Goal: Information Seeking & Learning: Learn about a topic

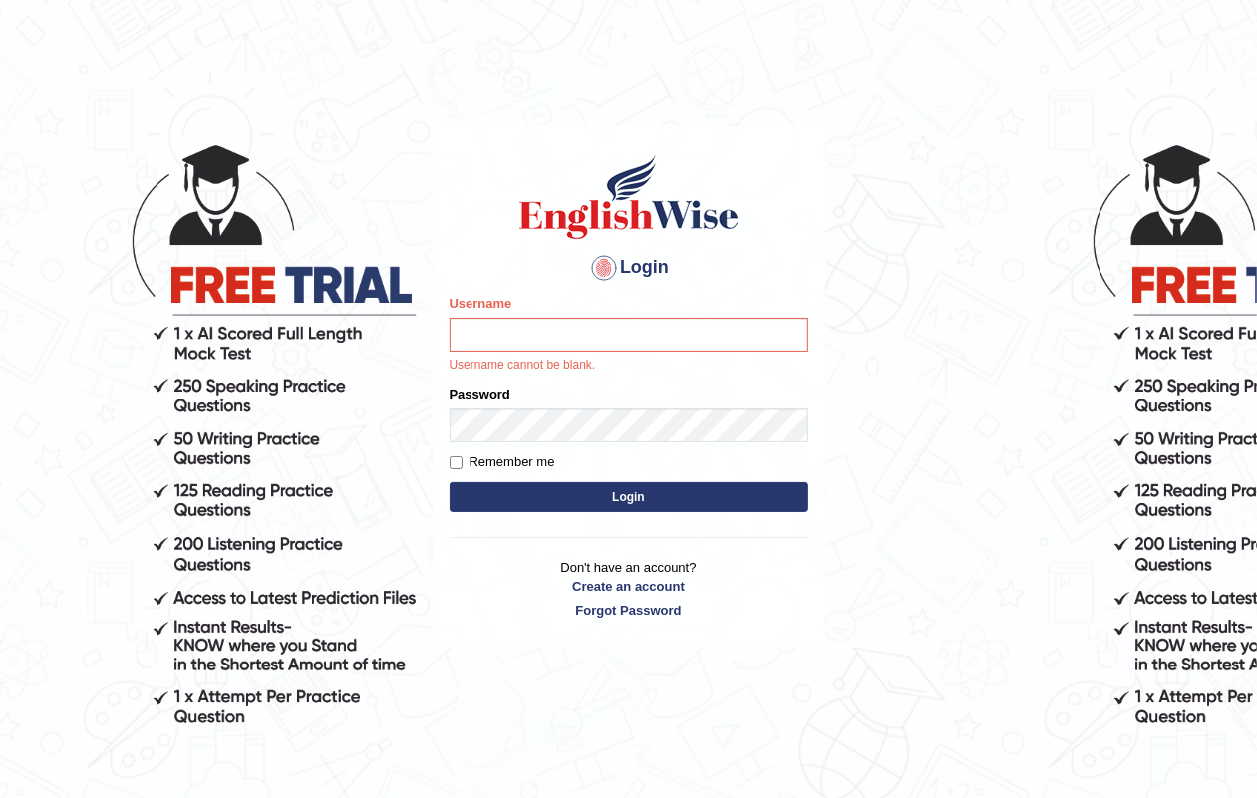
click at [1233, 45] on html "Login Please fix the following errors: Username Username cannot be blank. Passw…" at bounding box center [628, 399] width 1257 height 798
click at [479, 355] on div "Username Username cannot be blank." at bounding box center [628, 334] width 359 height 81
click at [484, 340] on input "Username" at bounding box center [628, 335] width 359 height 34
type input "Jasmeetkaur15"
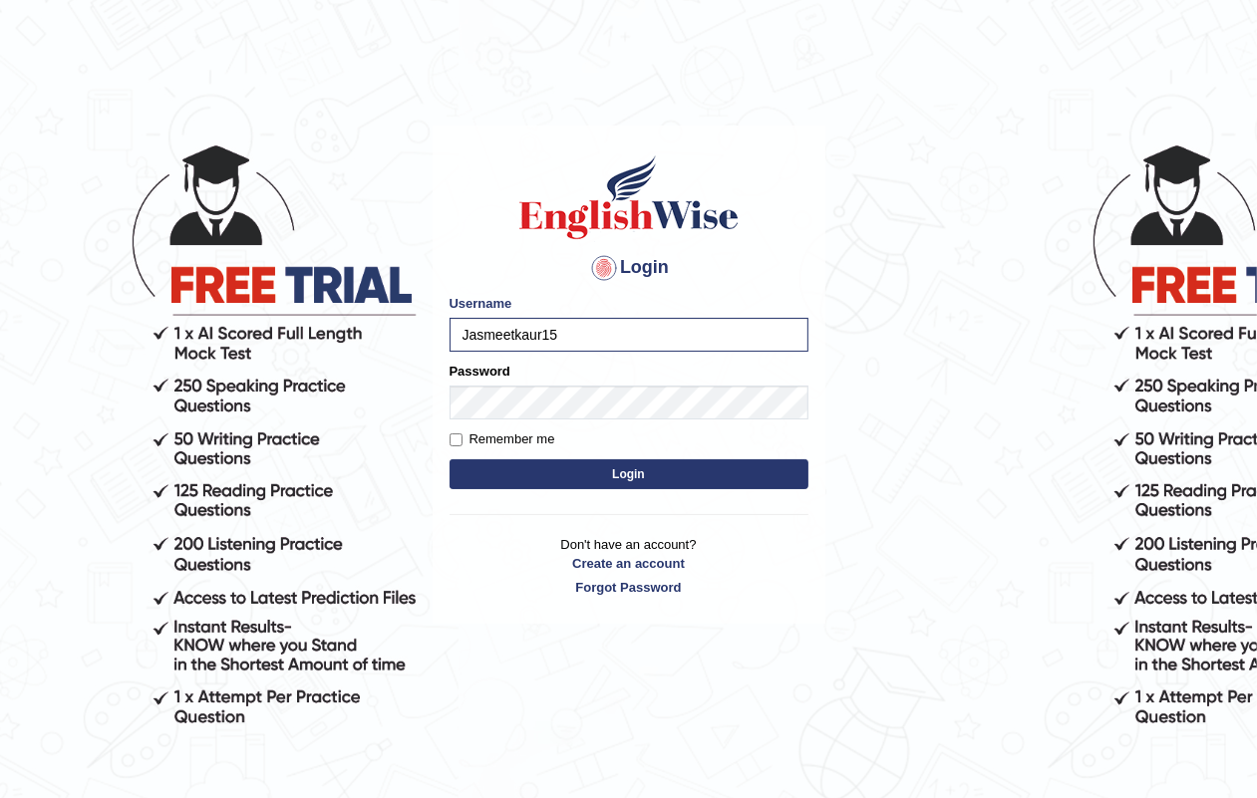
click at [549, 426] on form "Please fix the following errors: Username Jasmeetkaur15 Password Remember me Lo…" at bounding box center [628, 394] width 359 height 200
click at [449, 459] on button "Login" at bounding box center [628, 474] width 359 height 30
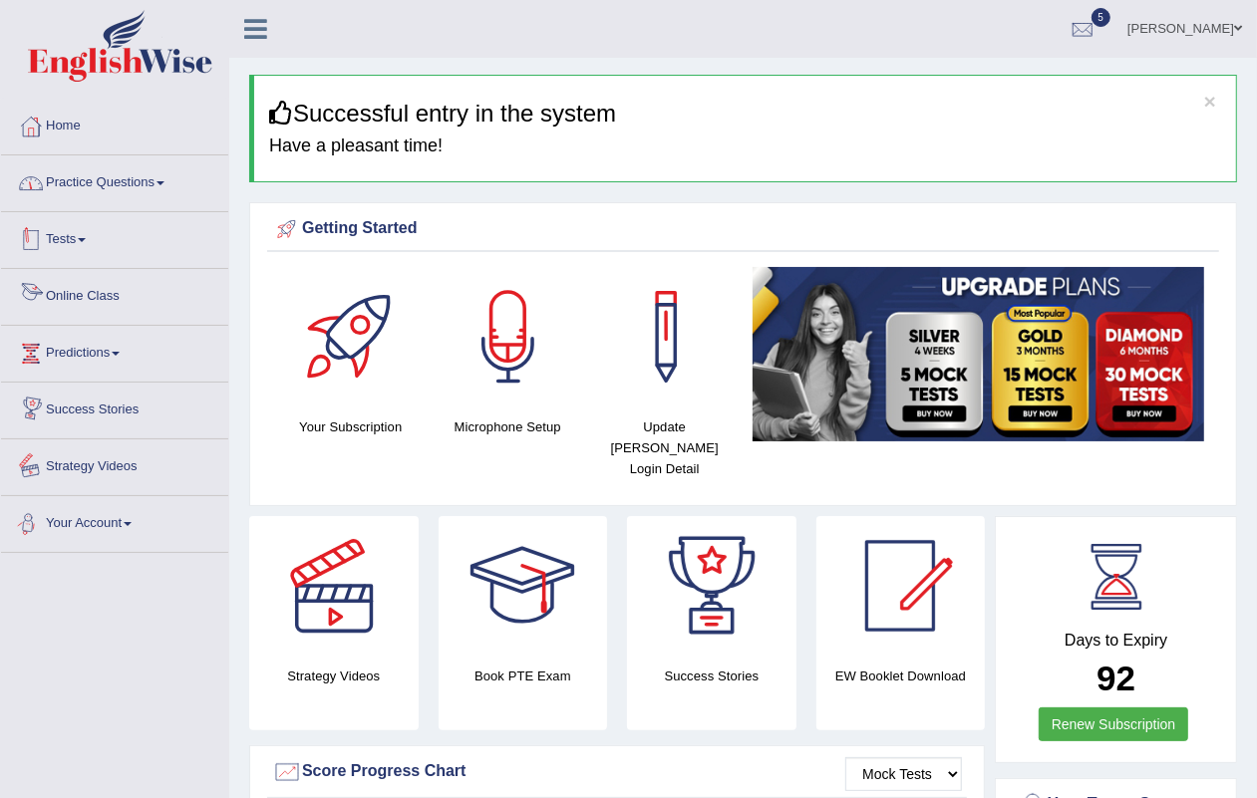
click at [101, 172] on link "Practice Questions" at bounding box center [114, 180] width 227 height 50
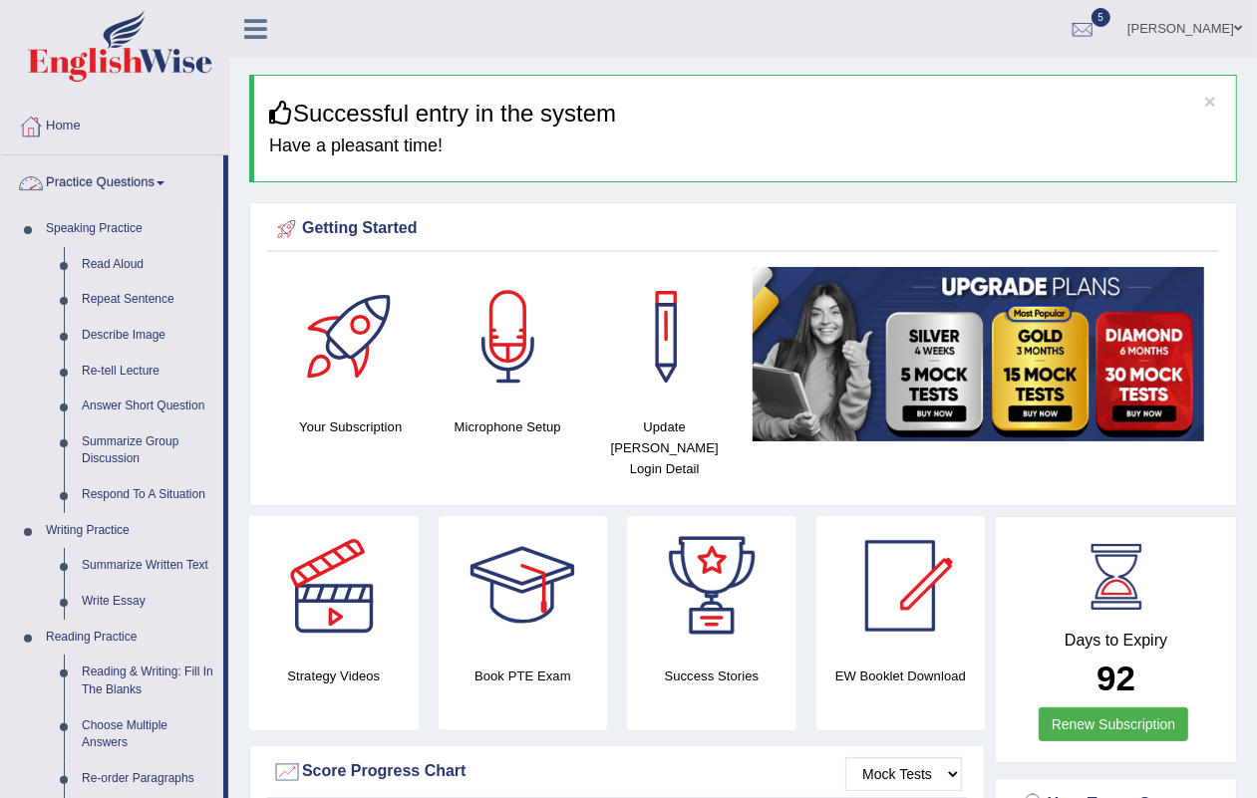
click at [117, 175] on link "Practice Questions" at bounding box center [112, 180] width 222 height 50
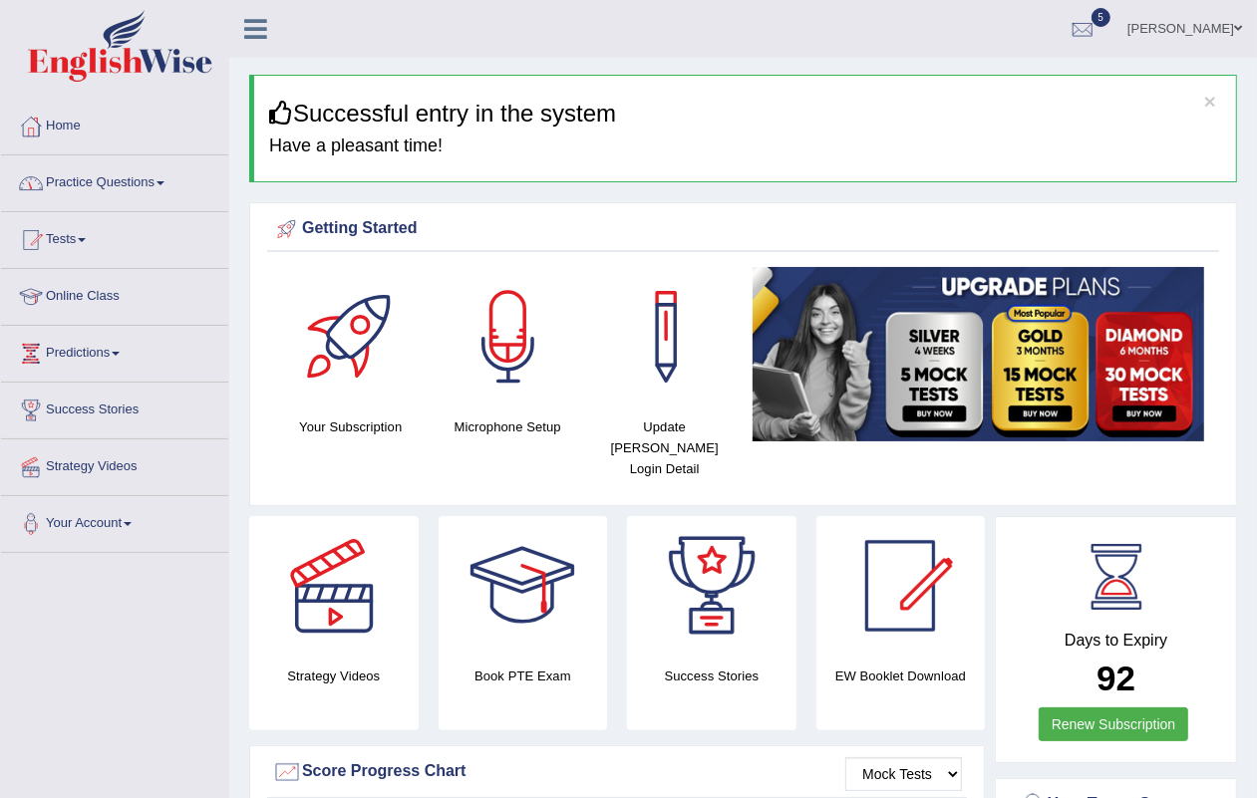
click at [113, 187] on link "Practice Questions" at bounding box center [114, 180] width 227 height 50
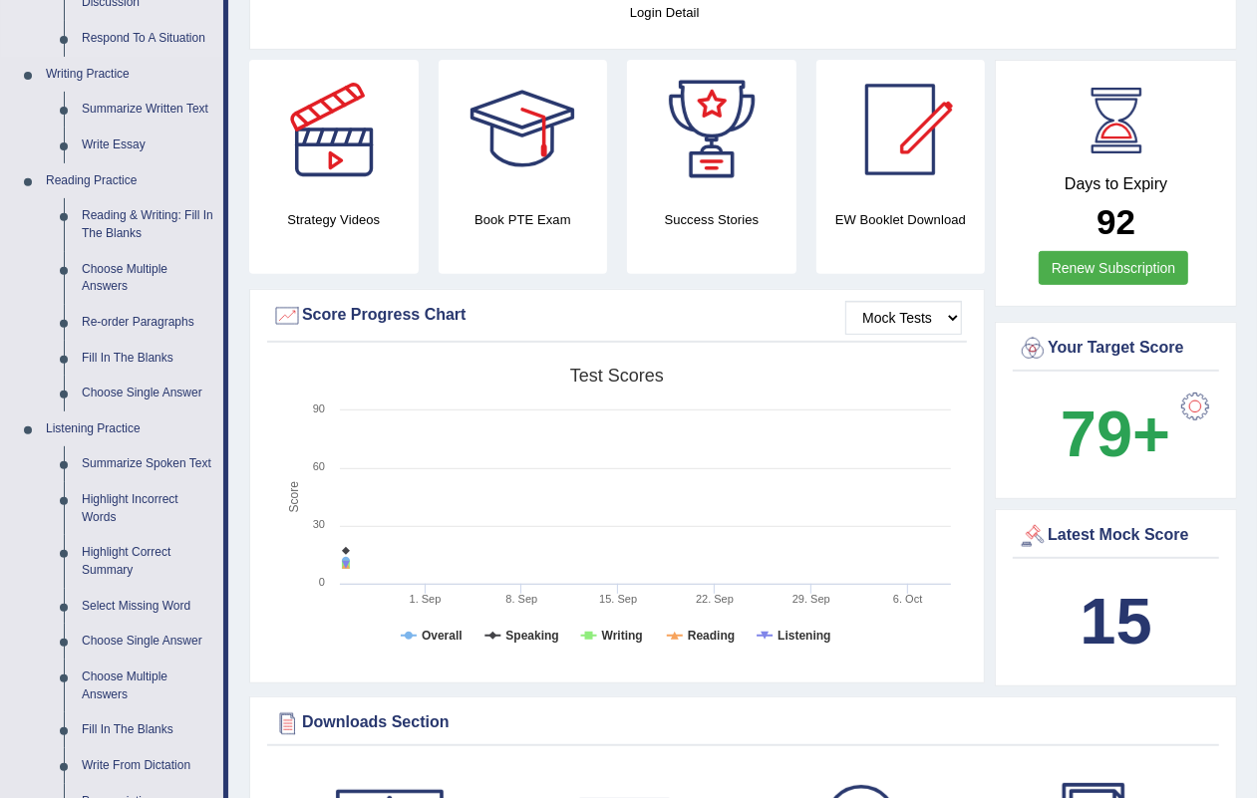
scroll to position [498, 0]
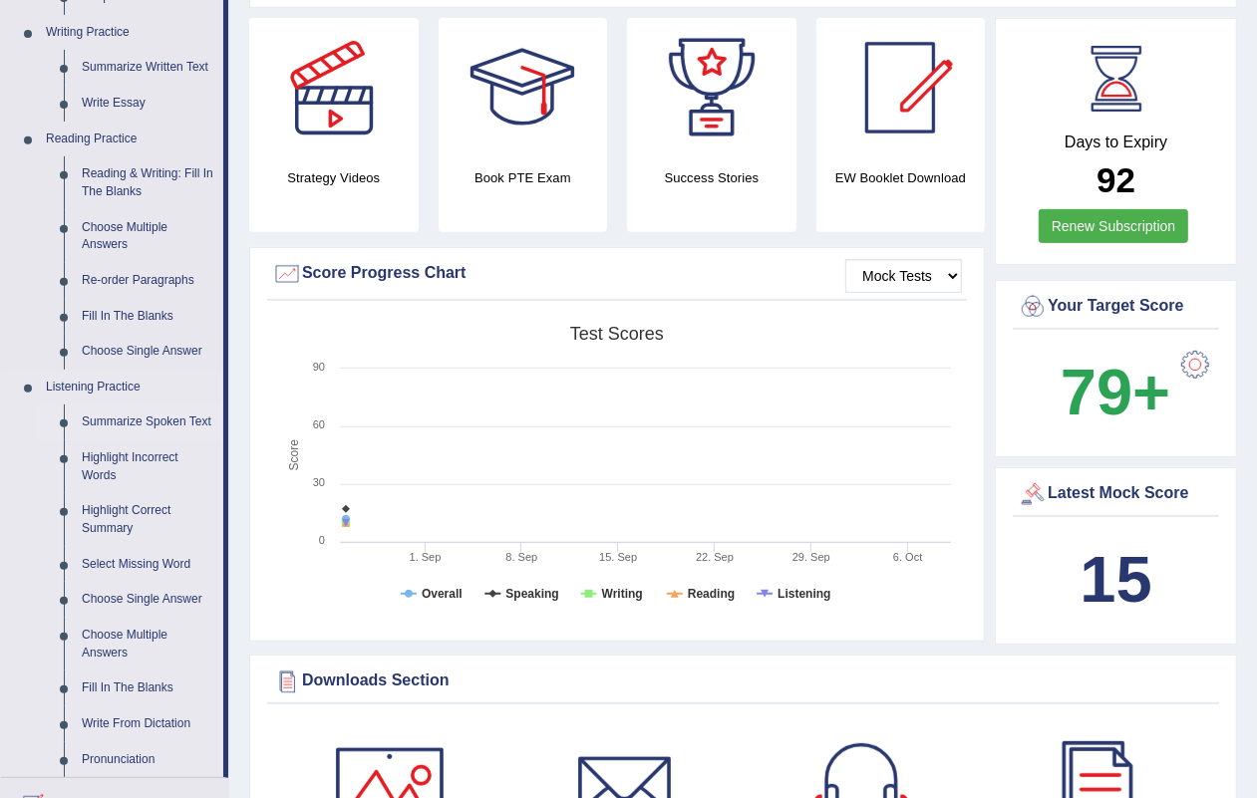
click at [137, 421] on link "Summarize Spoken Text" at bounding box center [148, 423] width 150 height 36
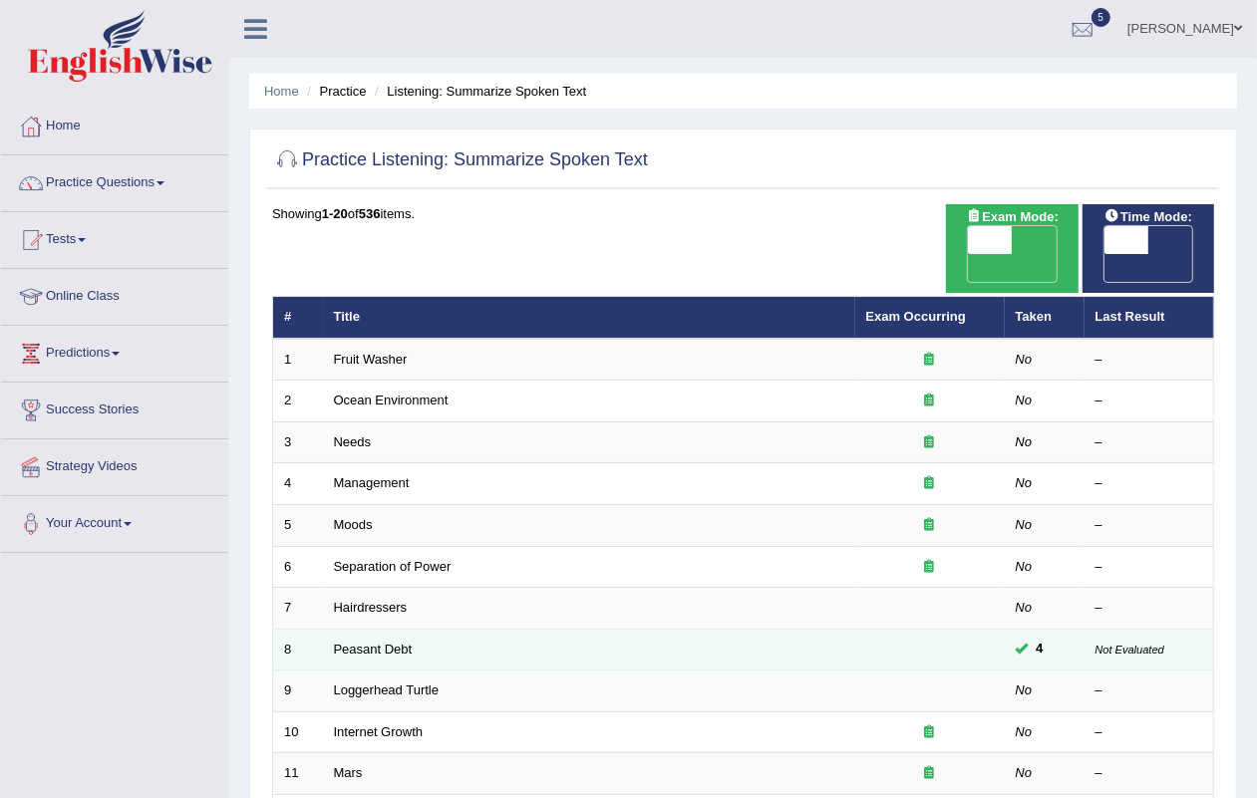
click at [357, 629] on td "Peasant Debt" at bounding box center [589, 650] width 532 height 42
click at [356, 642] on link "Peasant Debt" at bounding box center [373, 649] width 79 height 15
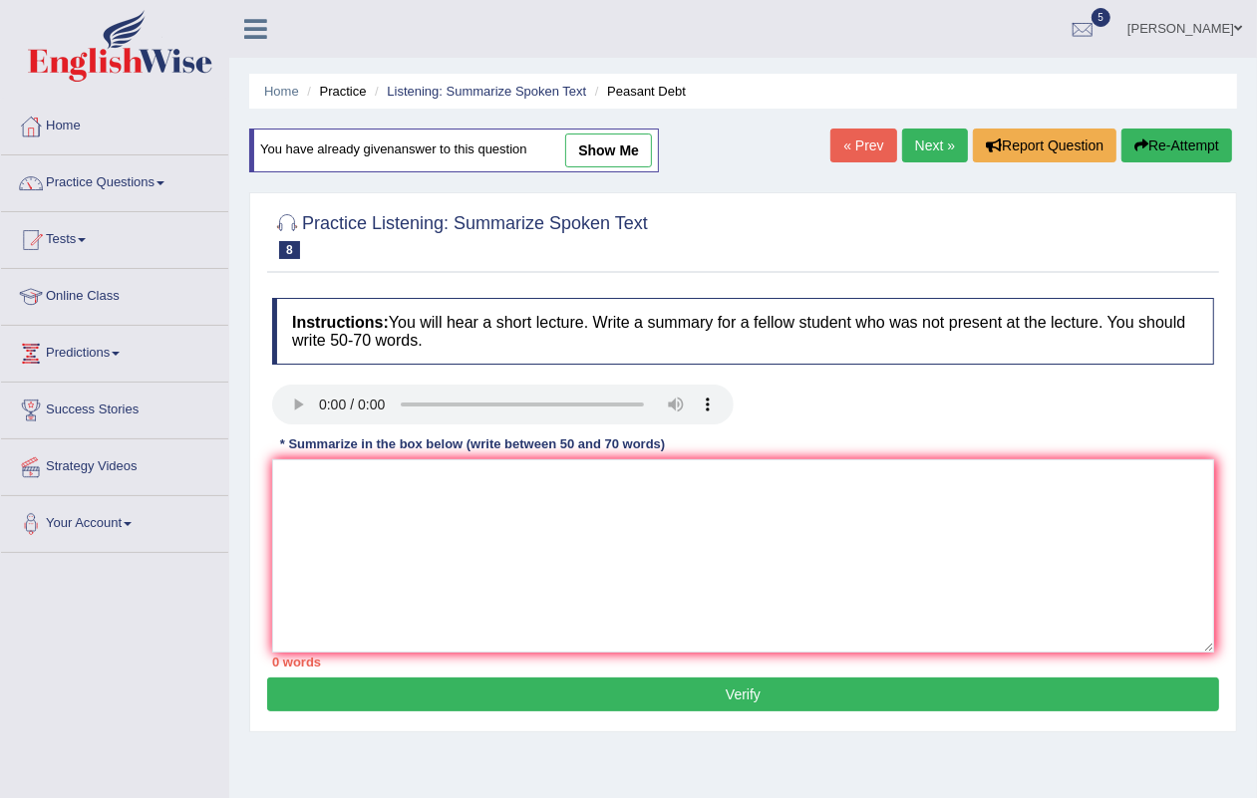
click at [644, 157] on link "show me" at bounding box center [608, 151] width 87 height 34
type textarea "A point revealed in the lecture was about farmers in India and high-cost seeds.…"
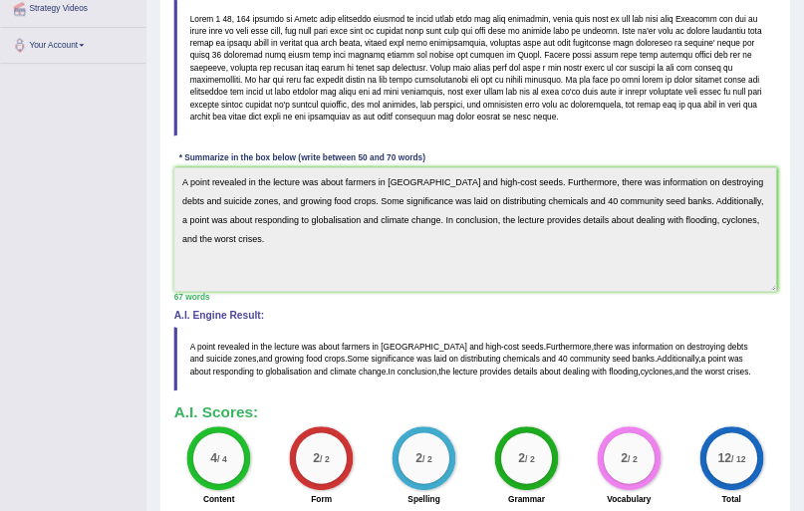
scroll to position [498, 0]
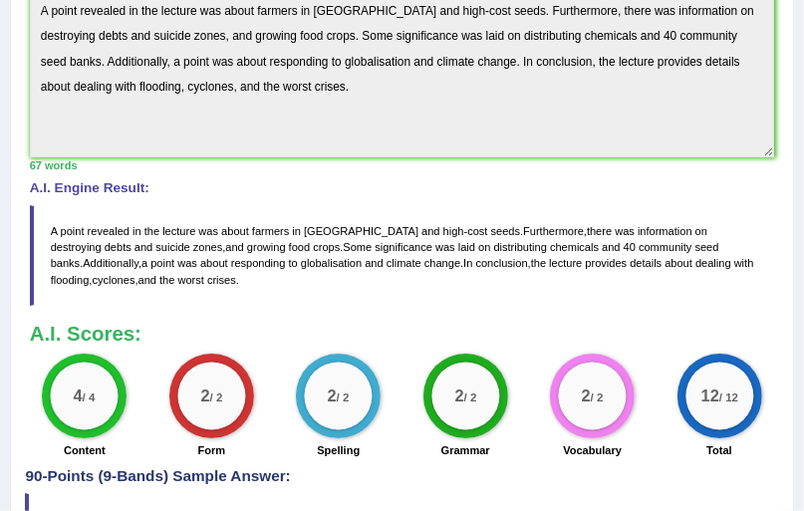
click at [696, 257] on span "dealing" at bounding box center [714, 263] width 36 height 12
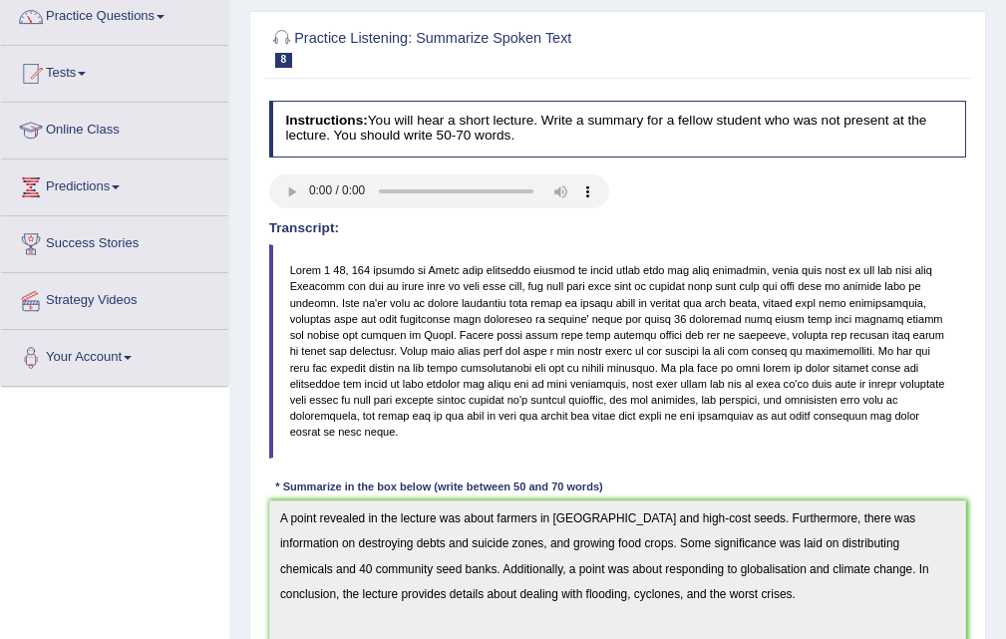
scroll to position [0, 0]
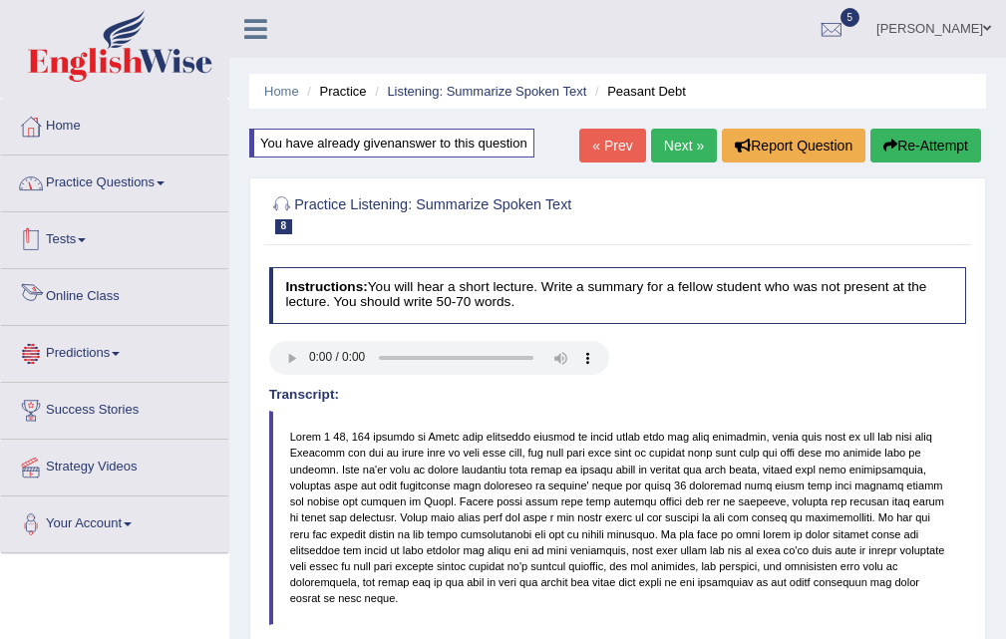
click at [109, 187] on link "Practice Questions" at bounding box center [114, 180] width 227 height 50
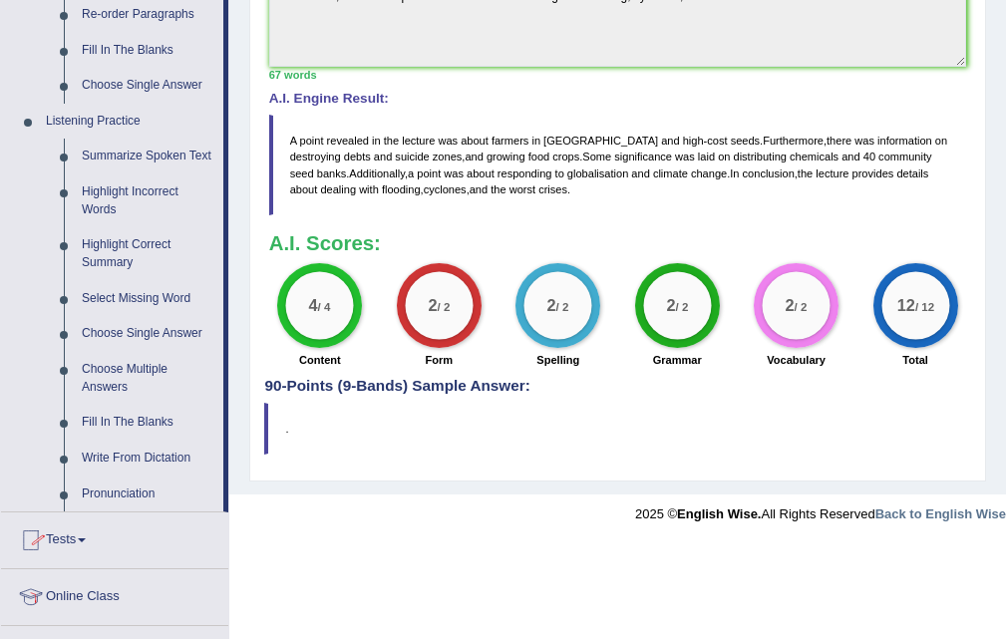
scroll to position [797, 0]
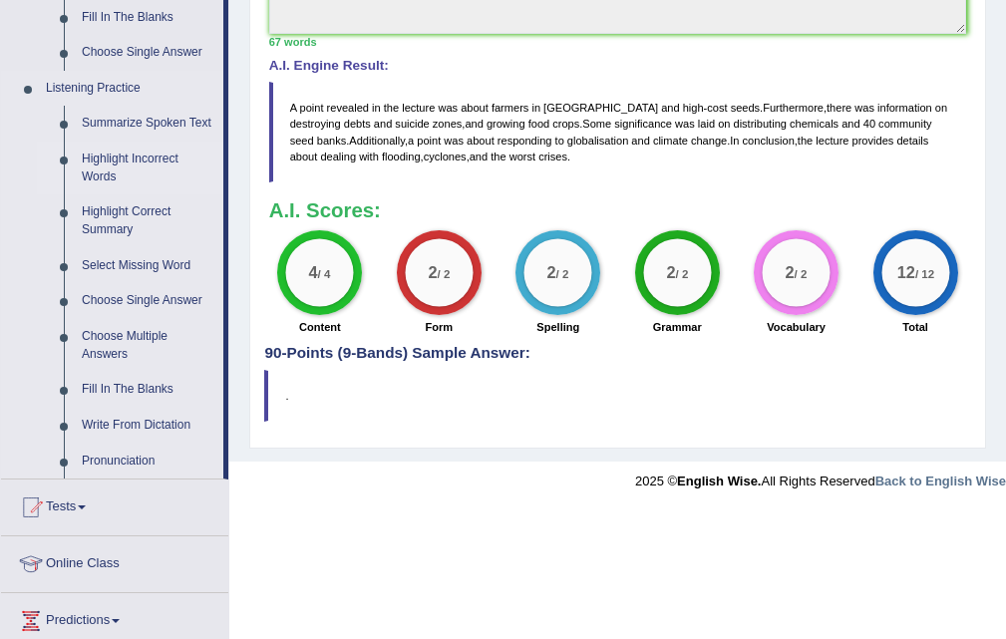
click at [131, 159] on link "Highlight Incorrect Words" at bounding box center [148, 168] width 150 height 53
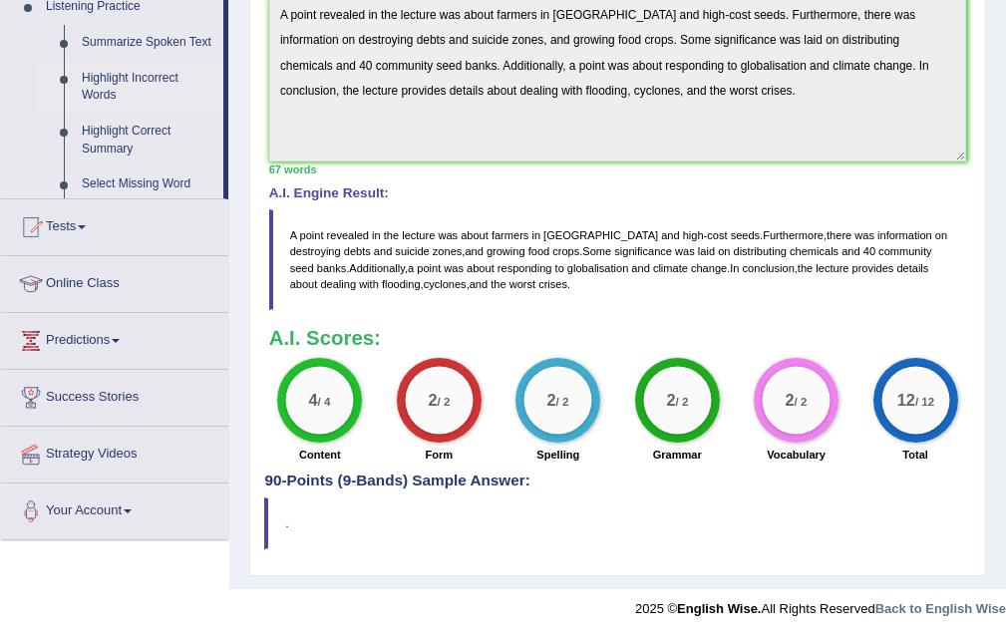
scroll to position [403, 0]
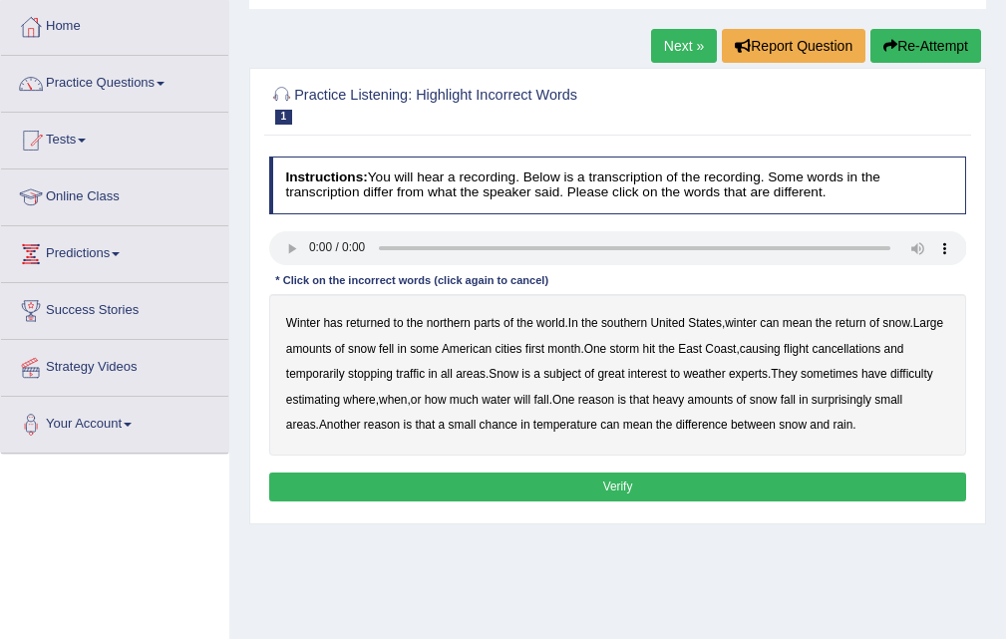
click at [637, 321] on b "southern" at bounding box center [624, 323] width 46 height 14
click at [578, 349] on div "Winter has returned to the northern parts of the world . In the southern [GEOGR…" at bounding box center [618, 374] width 698 height 161
click at [544, 348] on b "first" at bounding box center [534, 349] width 19 height 14
click at [446, 373] on b "all" at bounding box center [447, 374] width 12 height 14
click at [504, 397] on b "water" at bounding box center [495, 400] width 29 height 14
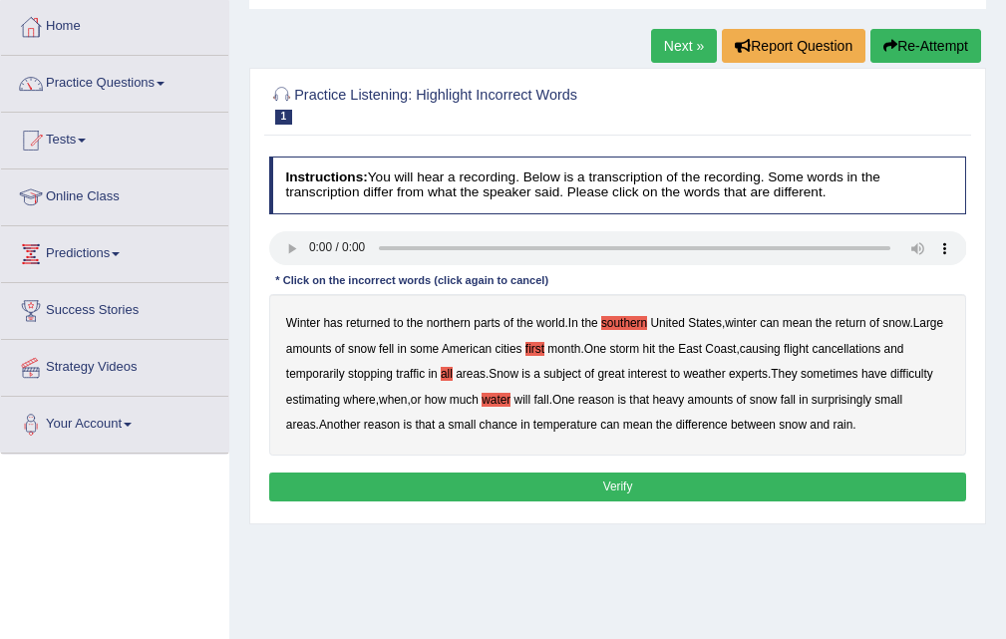
click at [479, 424] on b "chance" at bounding box center [498, 425] width 38 height 14
click at [724, 480] on button "Verify" at bounding box center [618, 486] width 698 height 29
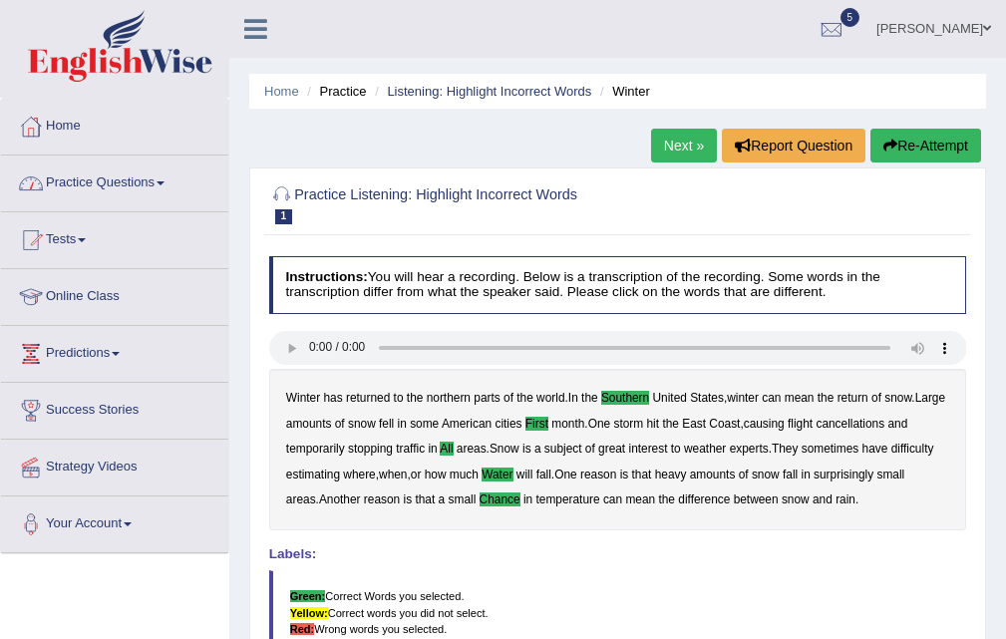
click at [45, 175] on div at bounding box center [31, 183] width 30 height 30
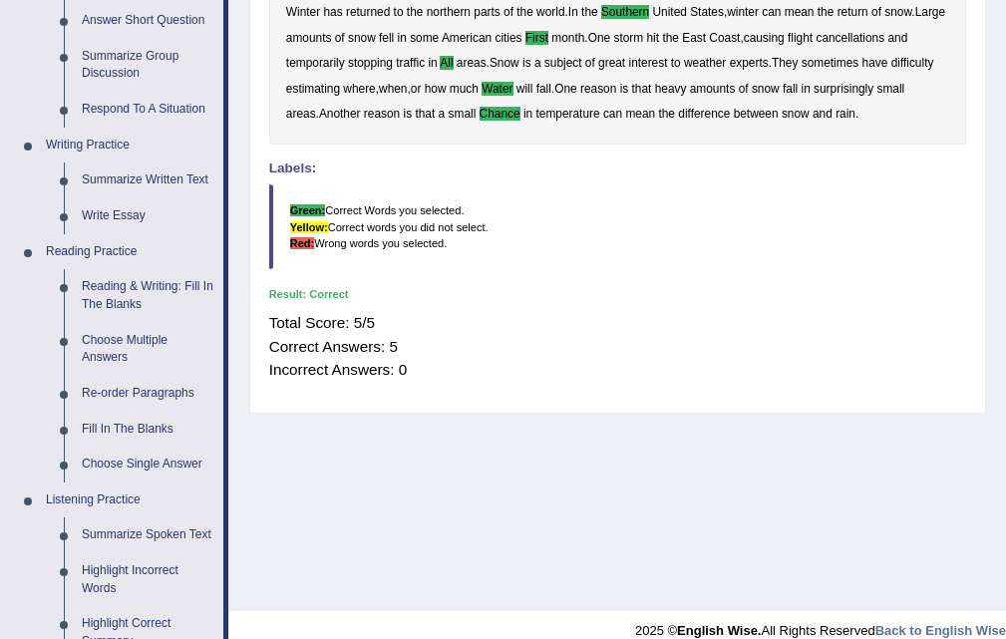
scroll to position [498, 0]
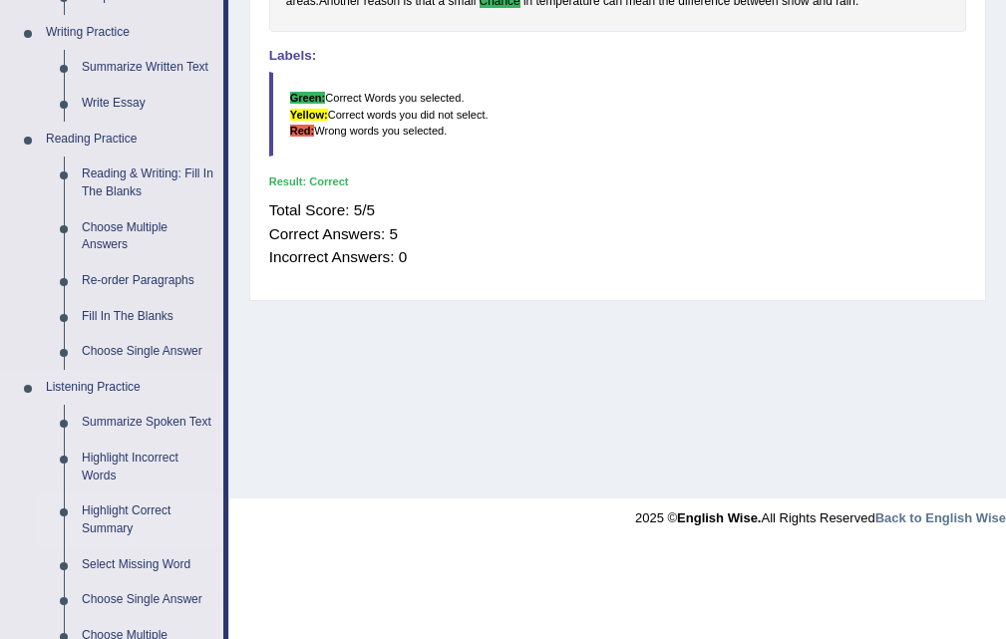
click at [98, 523] on link "Highlight Correct Summary" at bounding box center [148, 519] width 150 height 53
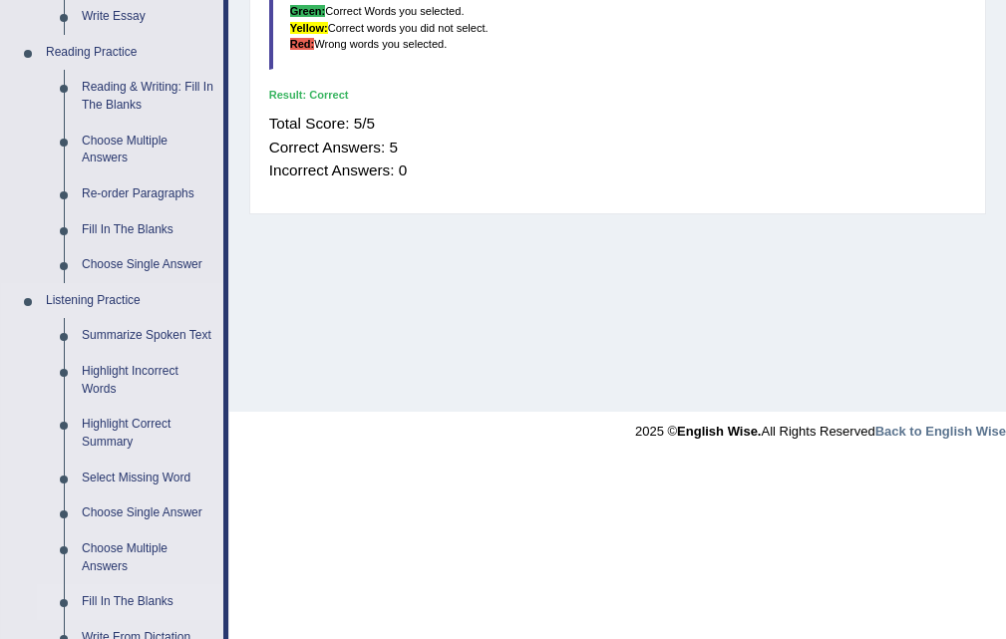
scroll to position [681, 0]
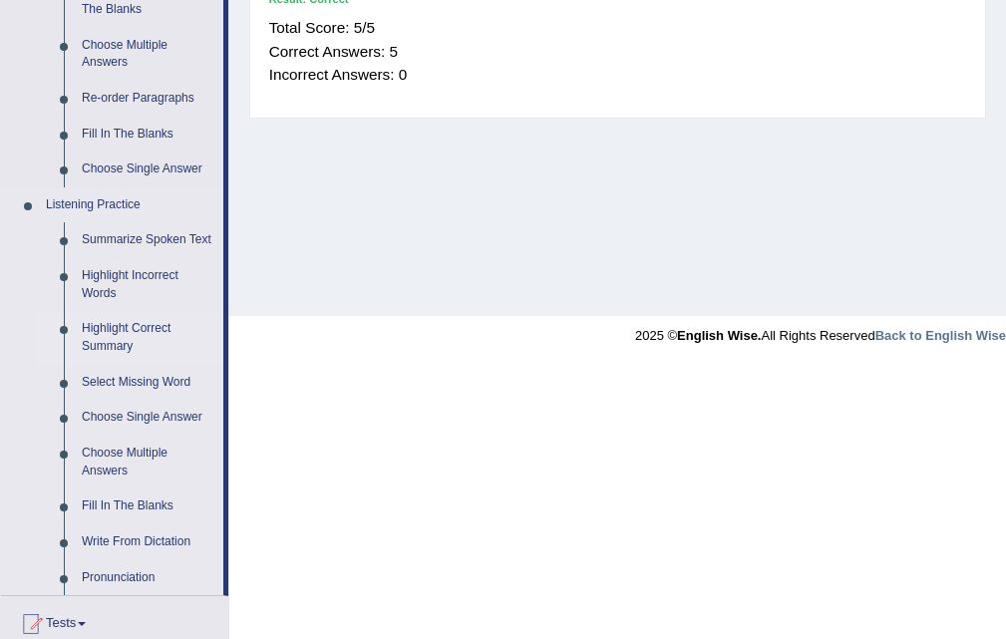
click at [110, 325] on link "Highlight Correct Summary" at bounding box center [148, 337] width 150 height 53
click at [107, 327] on link "Highlight Correct Summary" at bounding box center [148, 337] width 150 height 53
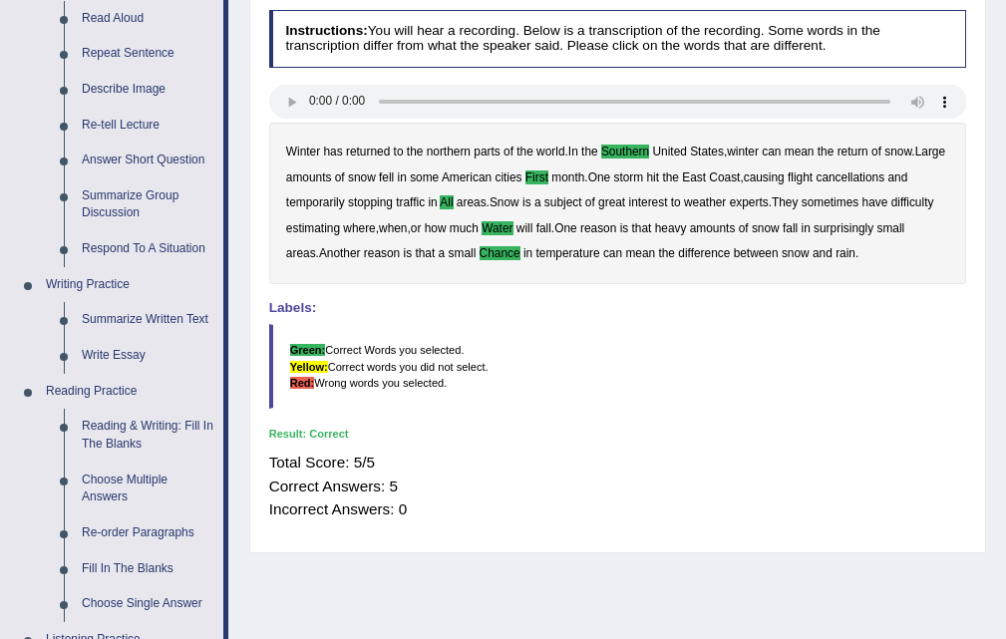
scroll to position [0, 0]
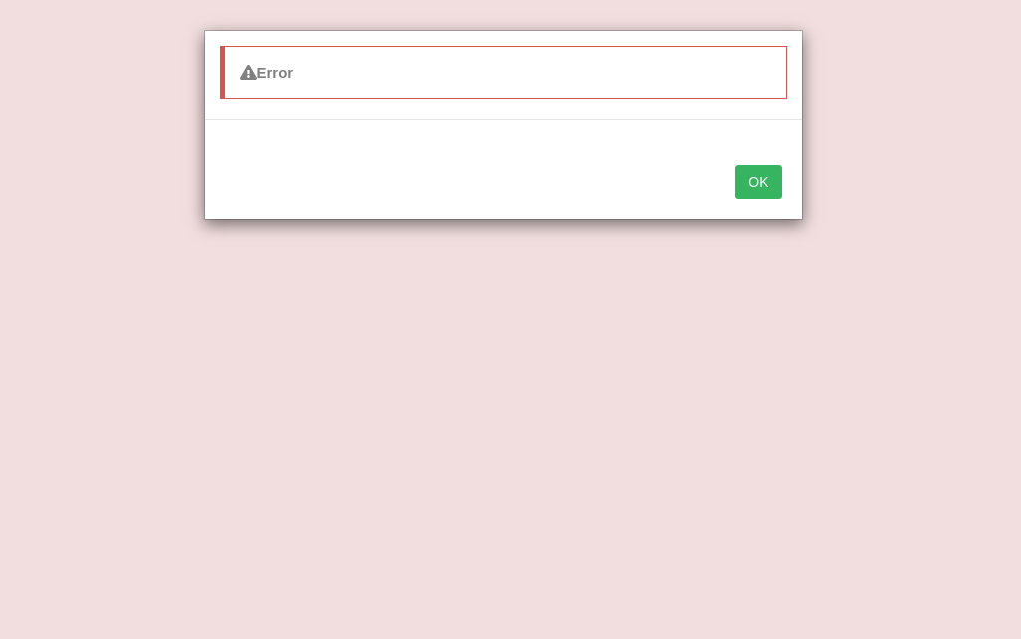
click at [778, 172] on button "OK" at bounding box center [758, 182] width 46 height 34
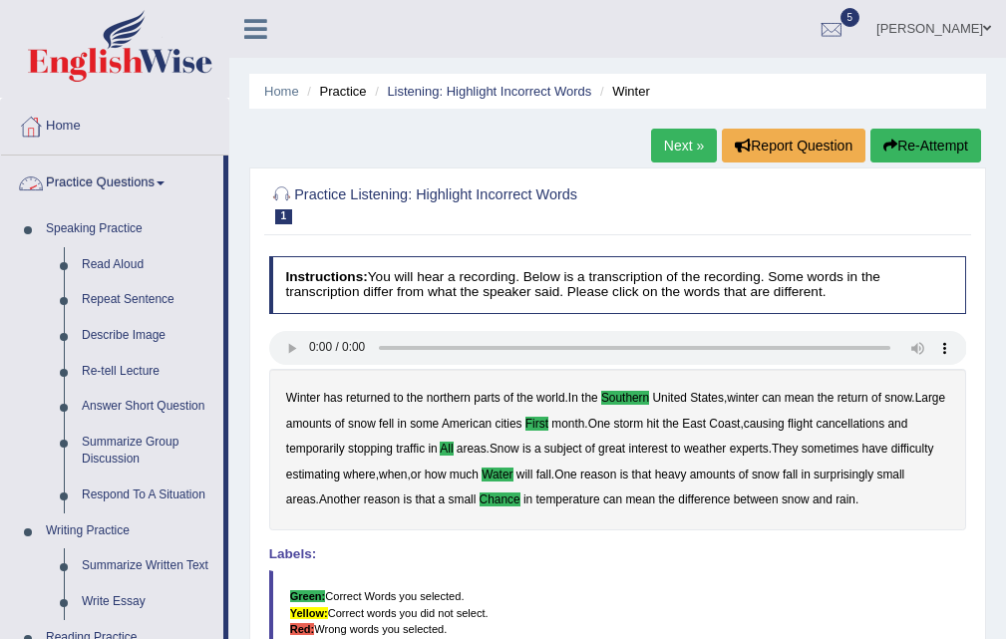
click at [104, 176] on link "Practice Questions" at bounding box center [112, 180] width 222 height 50
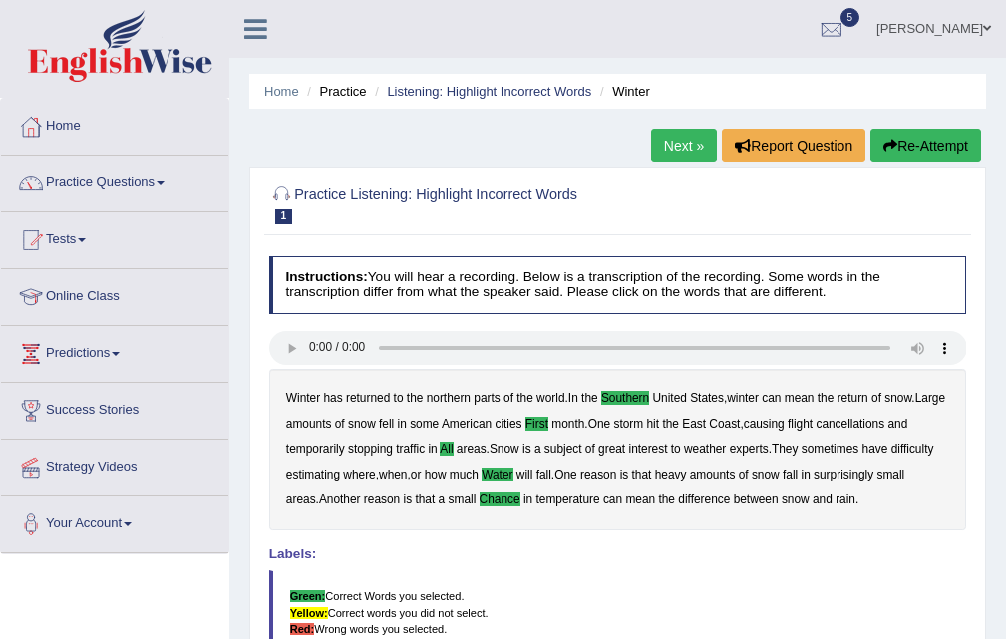
click at [147, 169] on link "Practice Questions" at bounding box center [114, 180] width 227 height 50
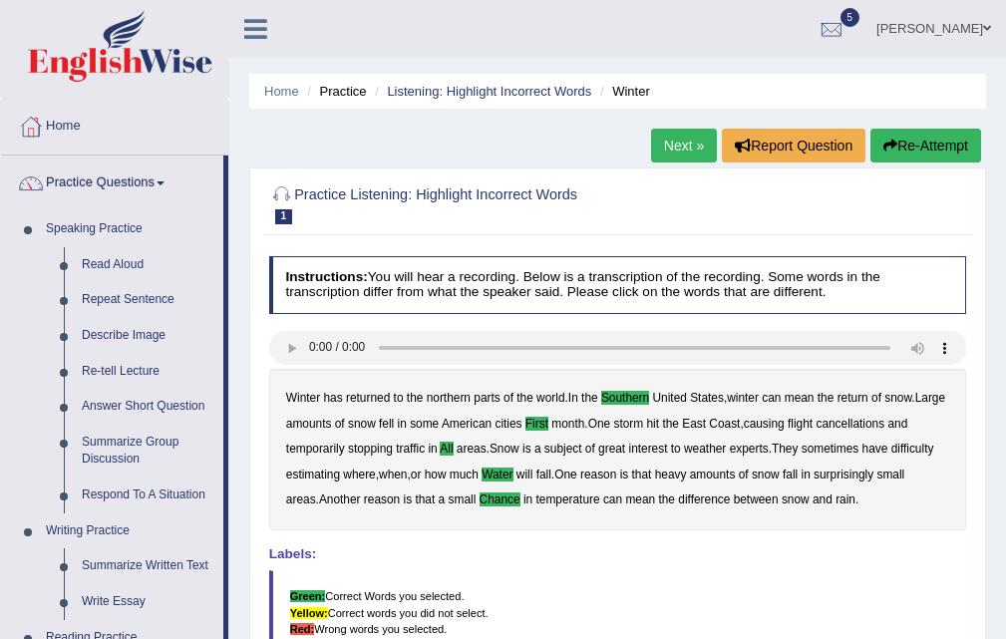
click at [147, 169] on link "Practice Questions" at bounding box center [112, 180] width 222 height 50
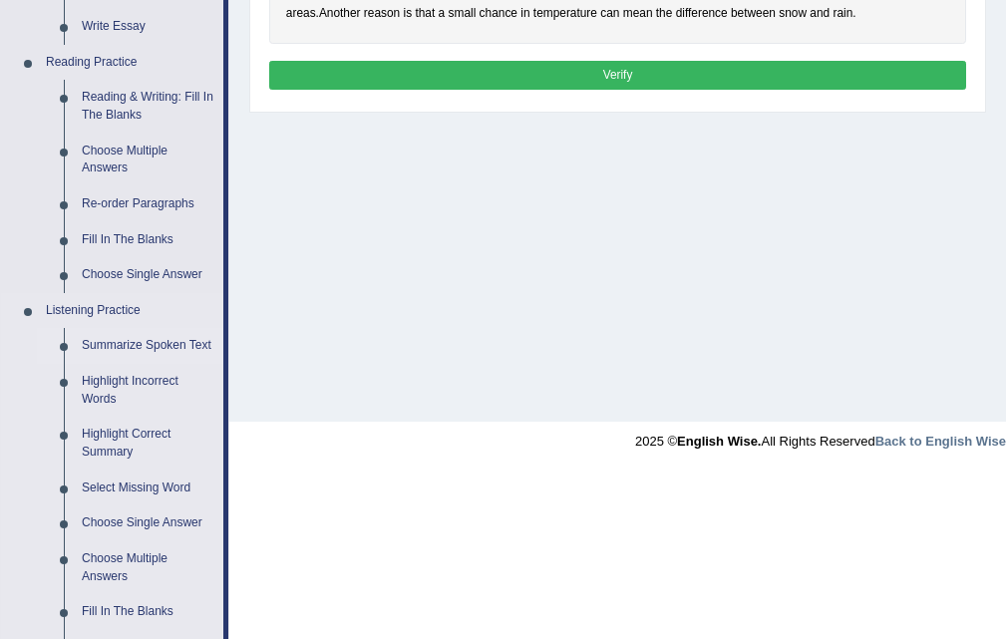
scroll to position [598, 0]
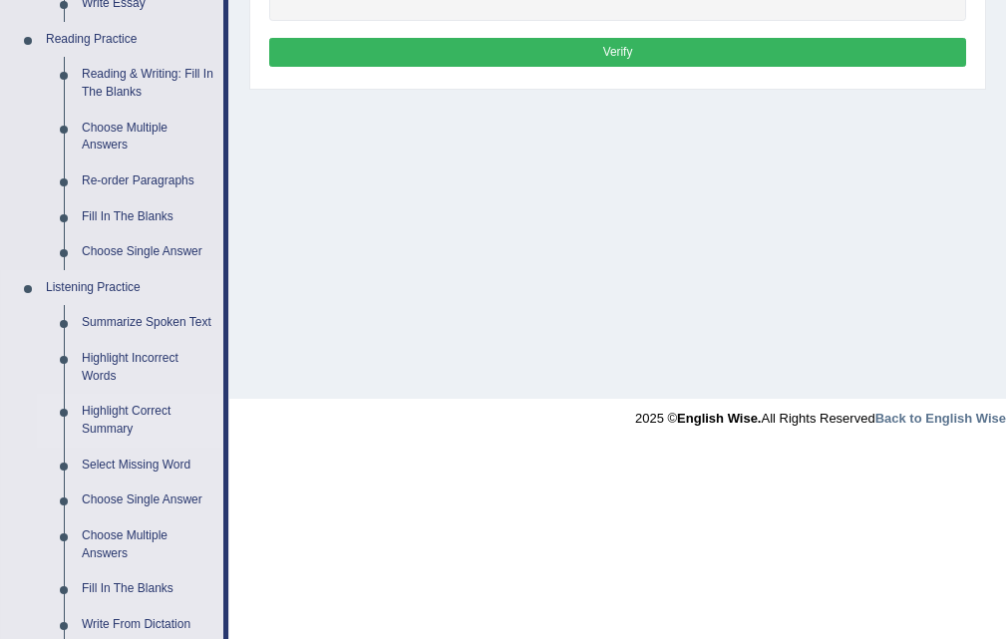
click at [101, 421] on link "Highlight Correct Summary" at bounding box center [148, 420] width 150 height 53
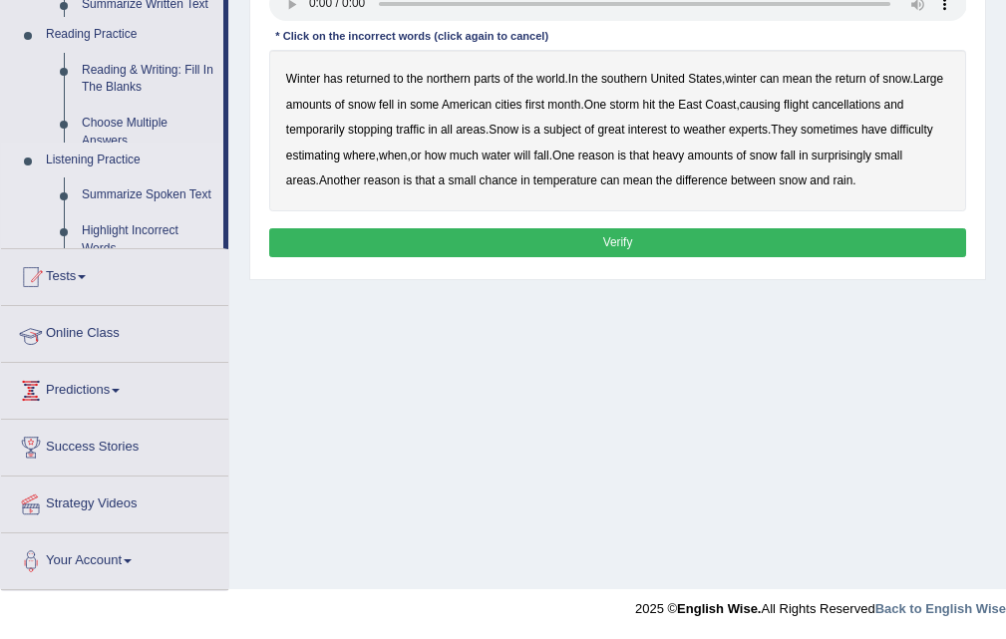
scroll to position [255, 0]
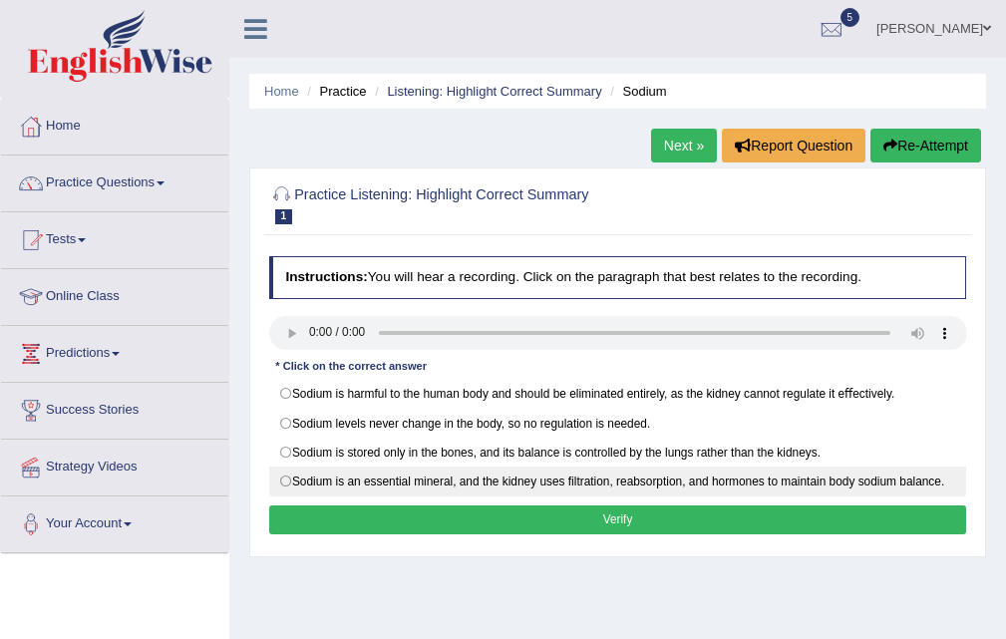
click at [553, 483] on label "Sodium is an essential mineral, and the kidney uses ﬁltration, reabsorption, an…" at bounding box center [618, 481] width 698 height 30
radio input "true"
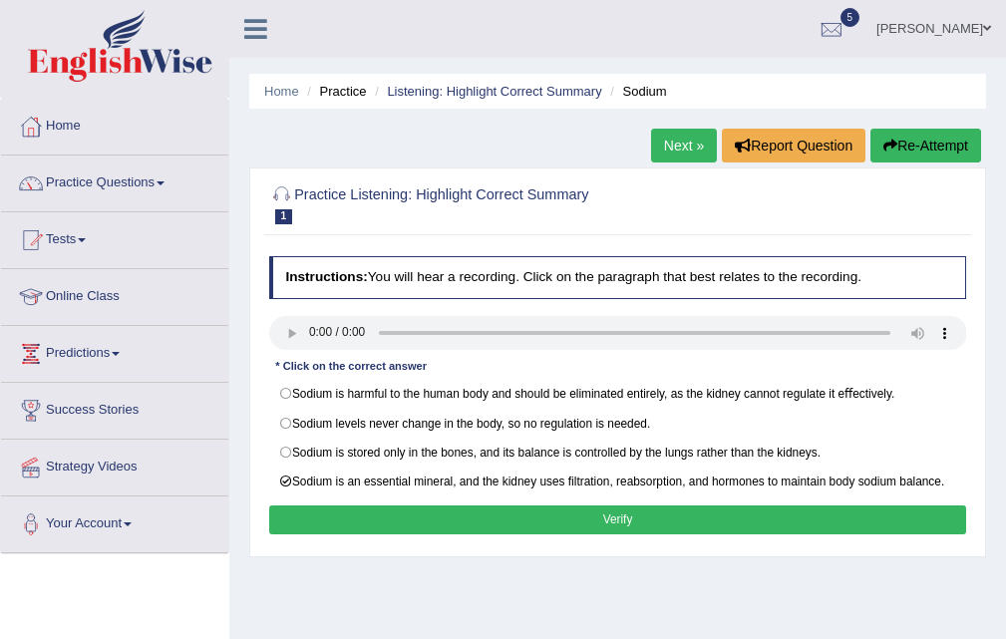
click at [570, 505] on button "Verify" at bounding box center [618, 519] width 698 height 29
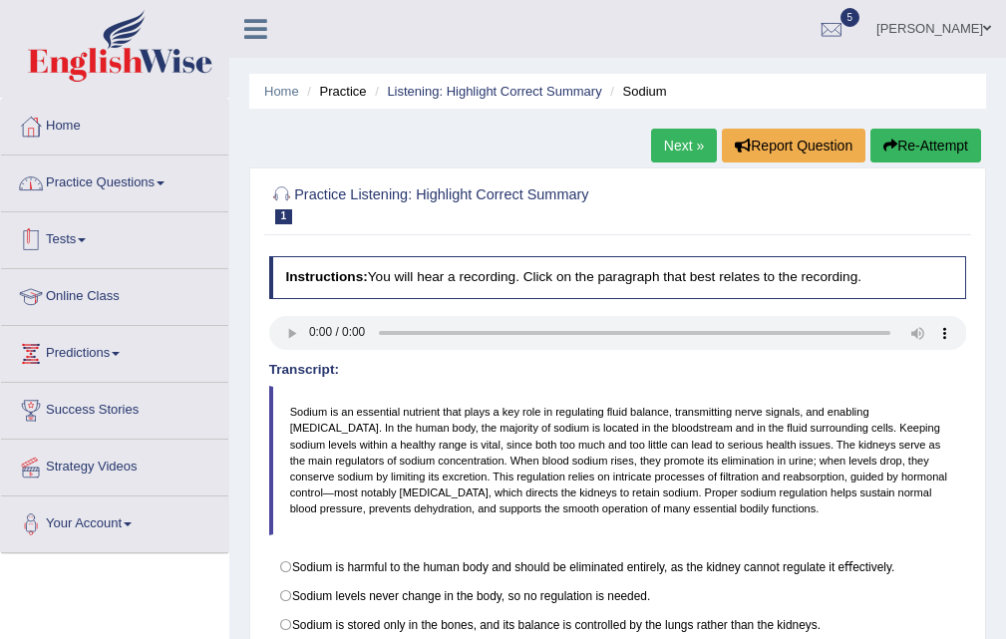
click at [87, 184] on link "Practice Questions" at bounding box center [114, 180] width 227 height 50
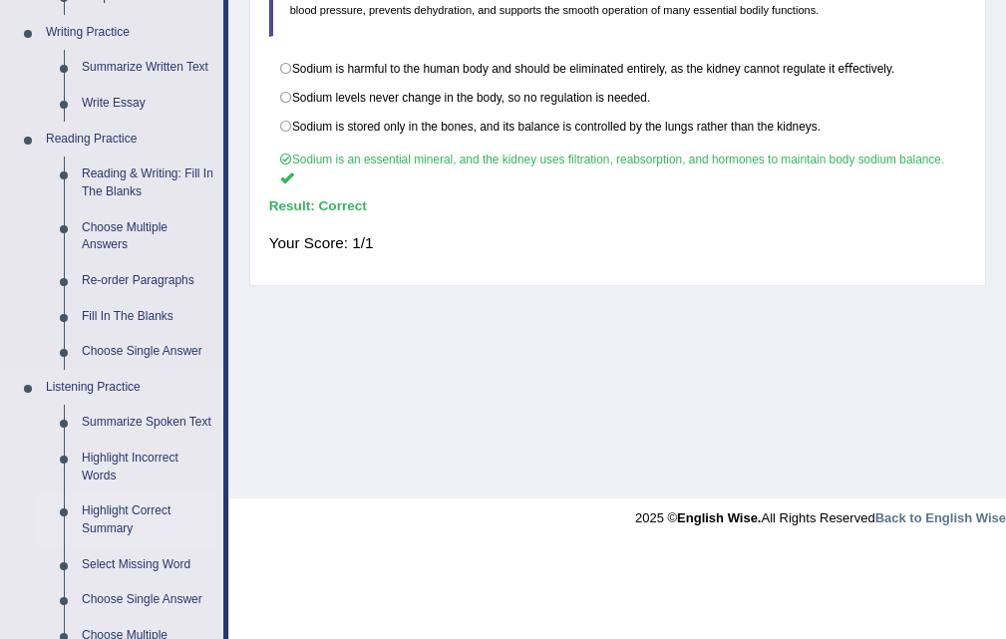
scroll to position [598, 0]
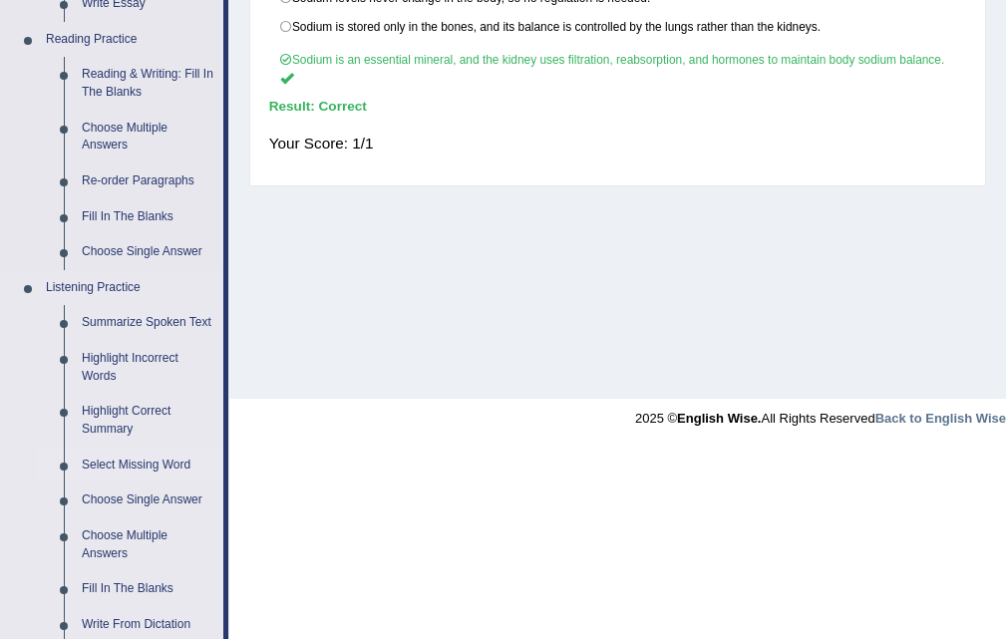
click at [143, 457] on link "Select Missing Word" at bounding box center [148, 465] width 150 height 36
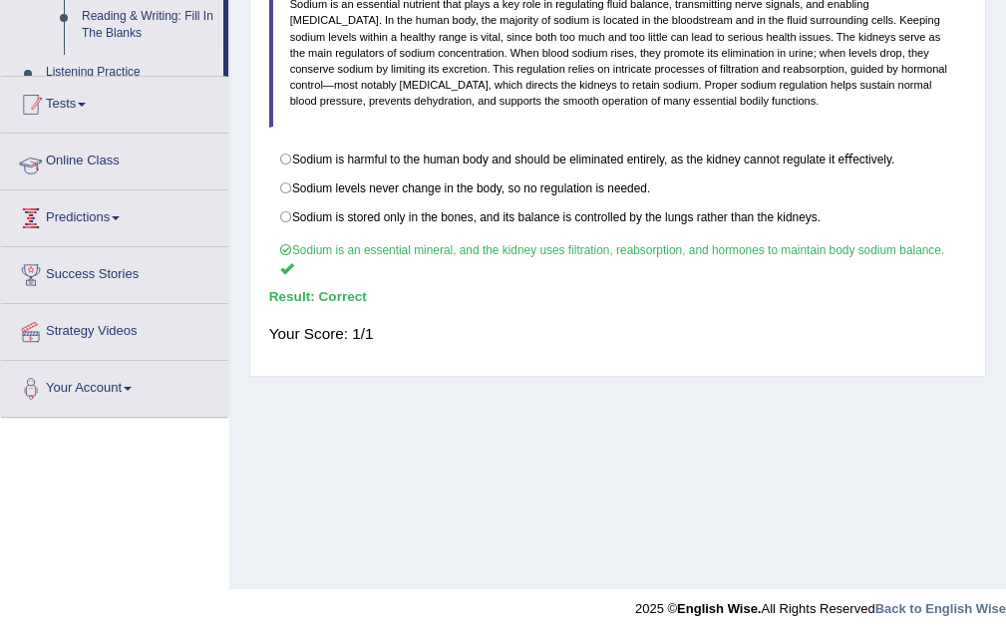
scroll to position [408, 0]
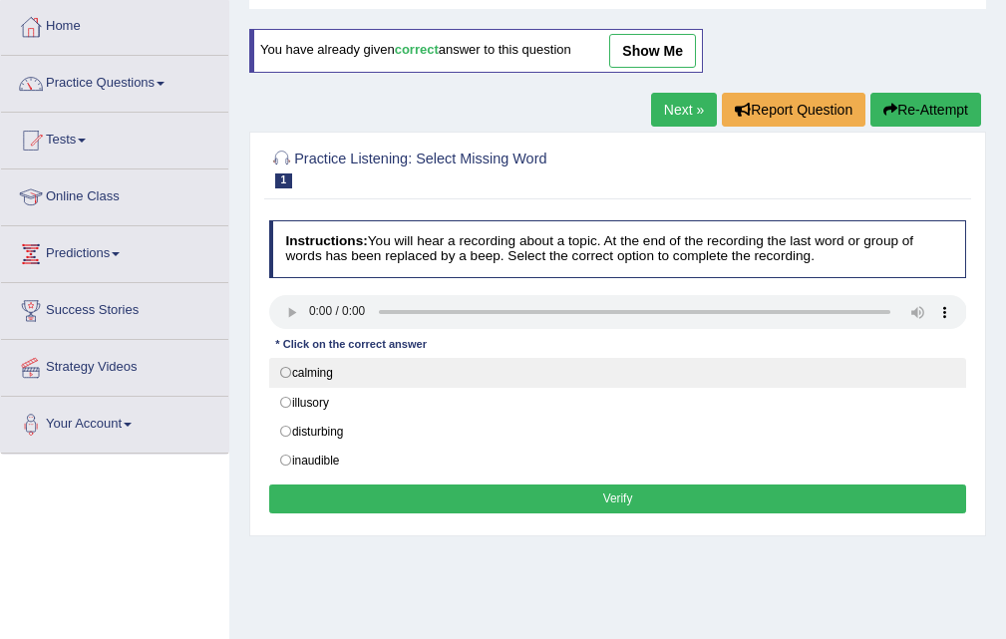
click at [312, 377] on label "calming" at bounding box center [618, 373] width 698 height 30
radio input "true"
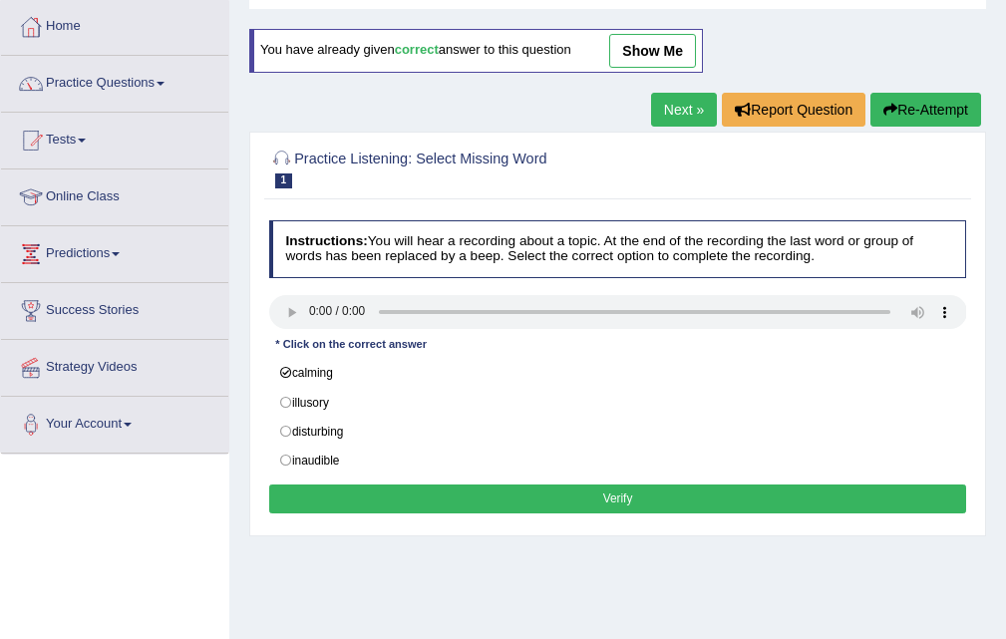
click at [544, 485] on button "Verify" at bounding box center [618, 498] width 698 height 29
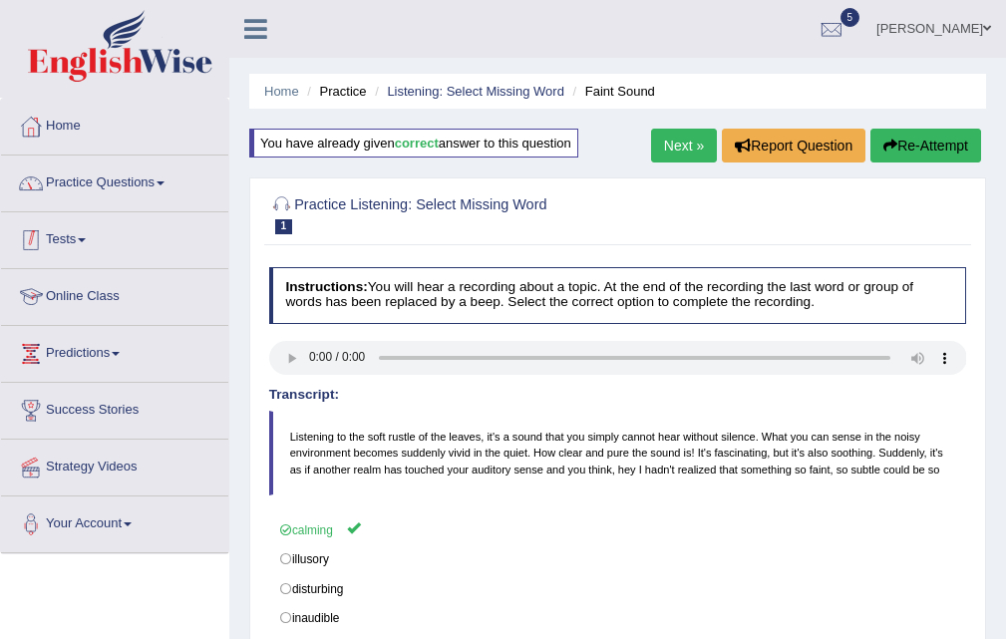
click at [130, 173] on link "Practice Questions" at bounding box center [114, 180] width 227 height 50
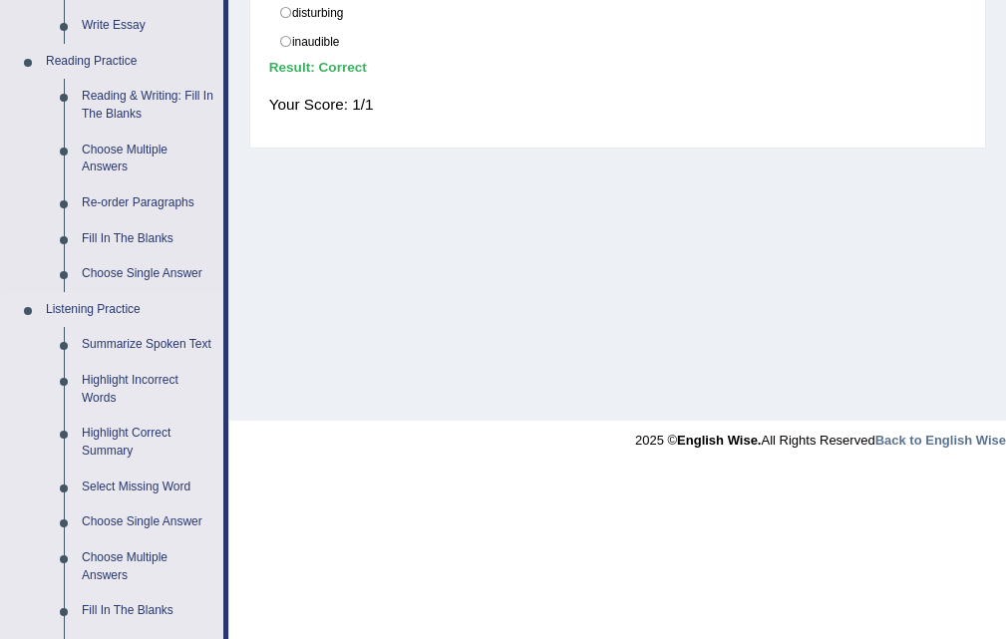
scroll to position [698, 0]
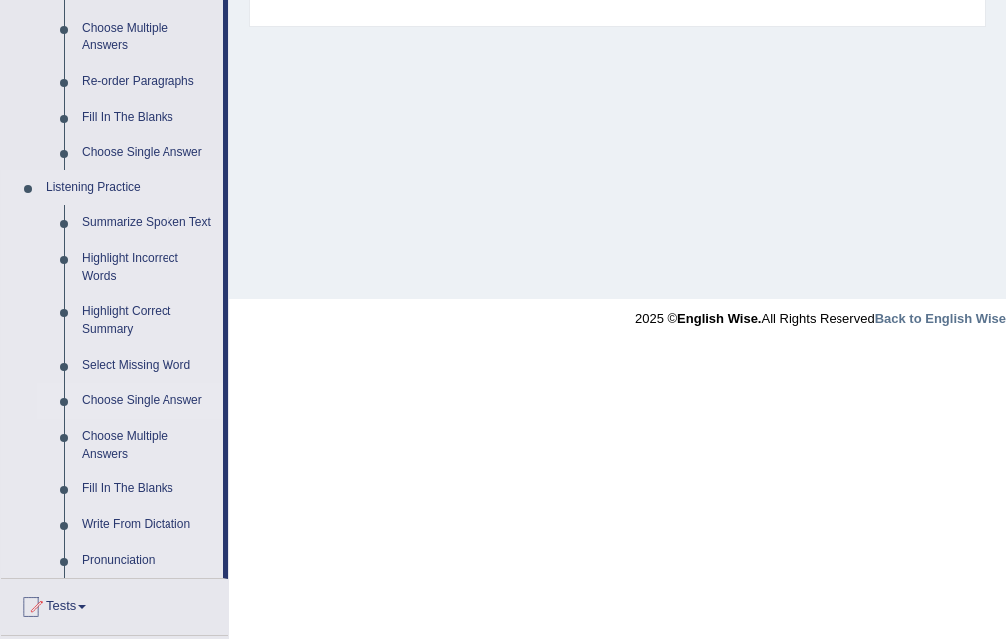
click at [129, 396] on link "Choose Single Answer" at bounding box center [148, 401] width 150 height 36
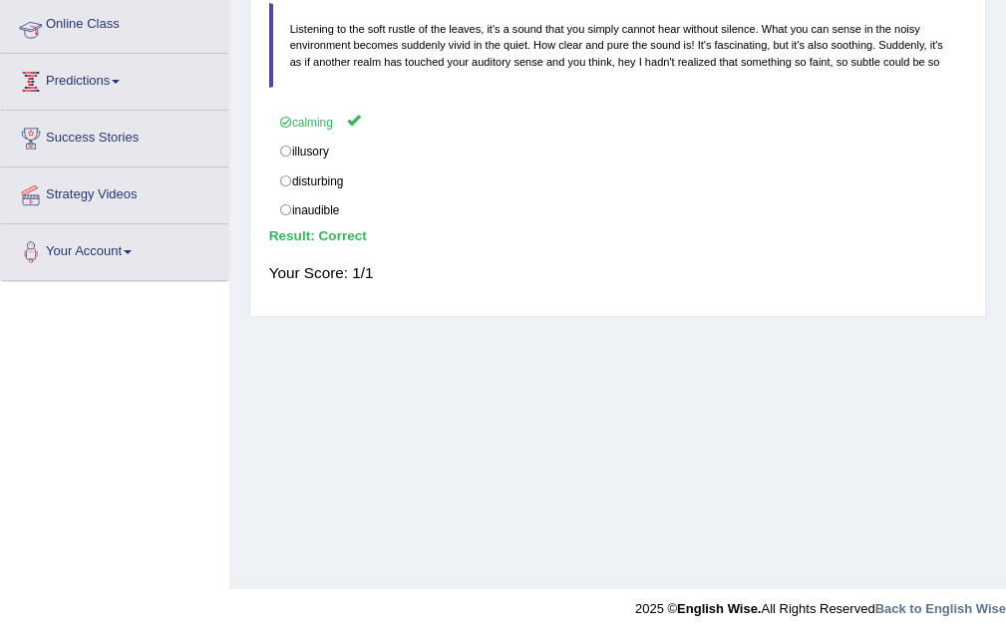
scroll to position [350, 0]
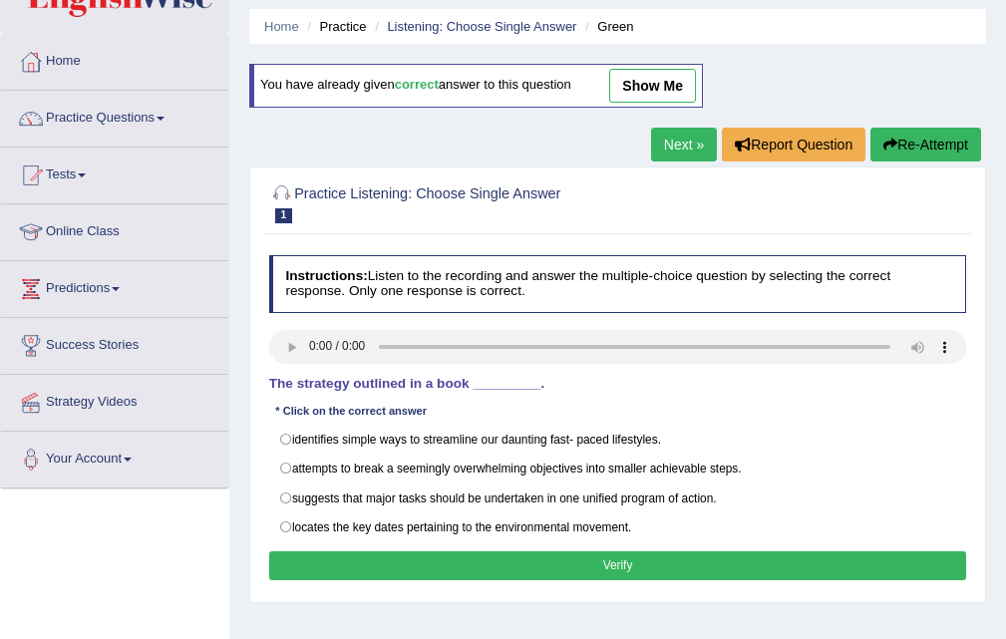
scroll to position [100, 0]
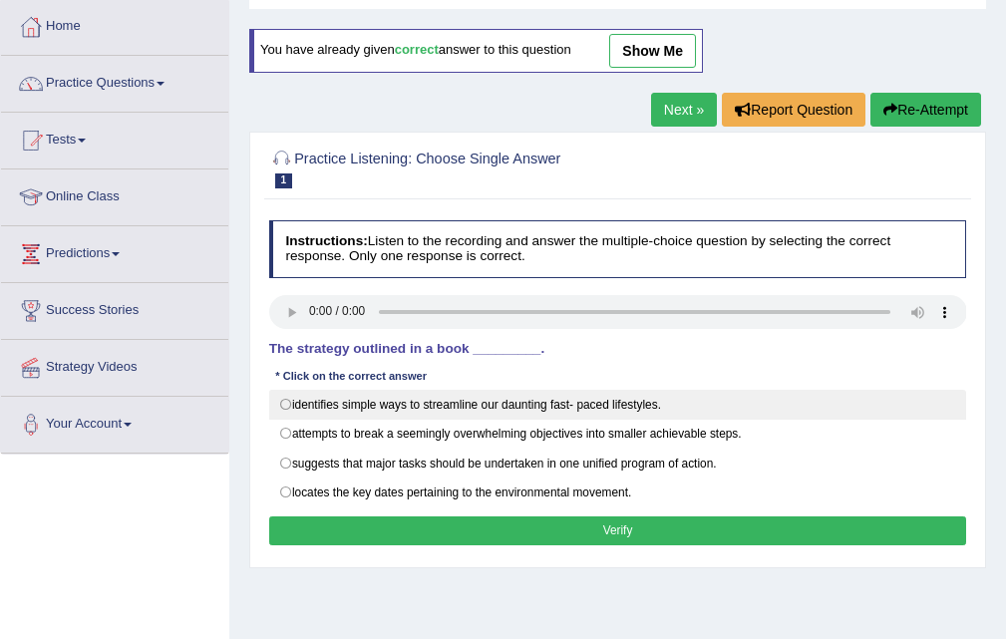
click at [529, 406] on label "identifies simple ways to streamline our daunting fast- paced lifestyles." at bounding box center [618, 405] width 698 height 30
radio input "true"
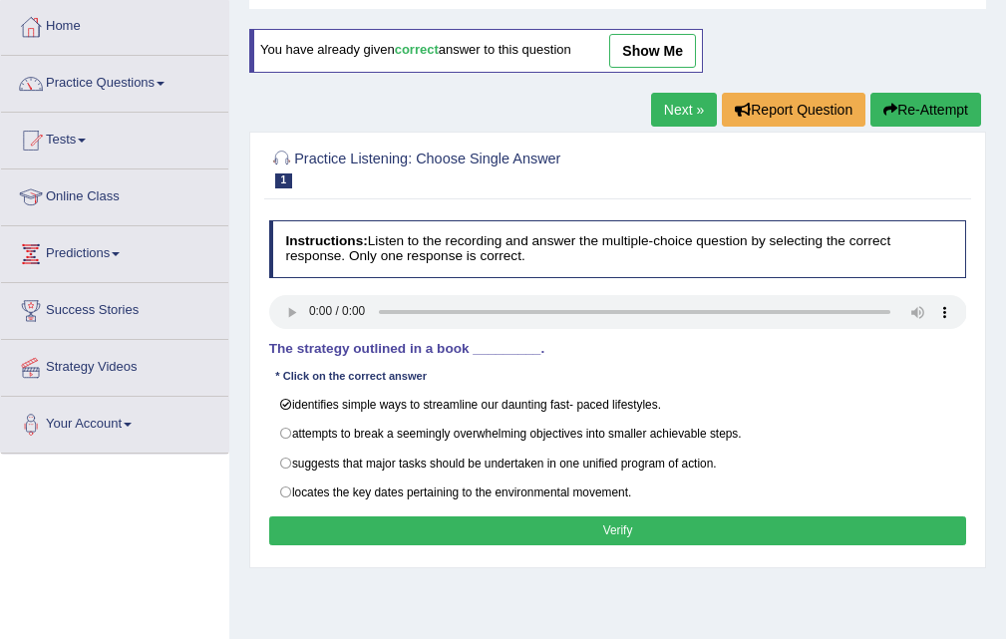
drag, startPoint x: 285, startPoint y: 351, endPoint x: 498, endPoint y: 347, distance: 213.3
click at [498, 347] on h4 "The strategy outlined in a book _________." at bounding box center [618, 349] width 698 height 15
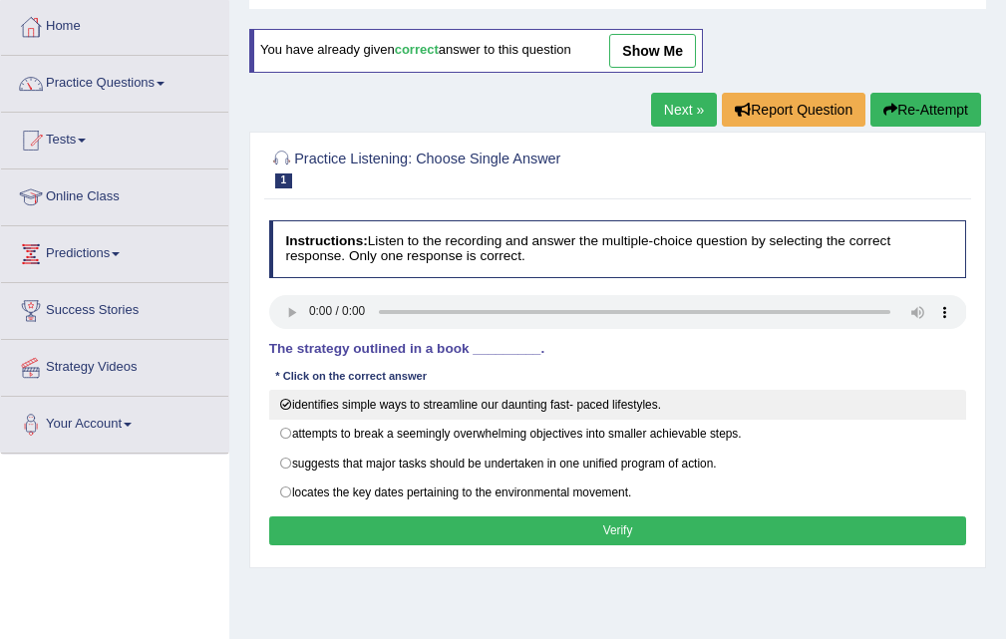
click at [392, 402] on label "identifies simple ways to streamline our daunting fast- paced lifestyles." at bounding box center [618, 405] width 698 height 30
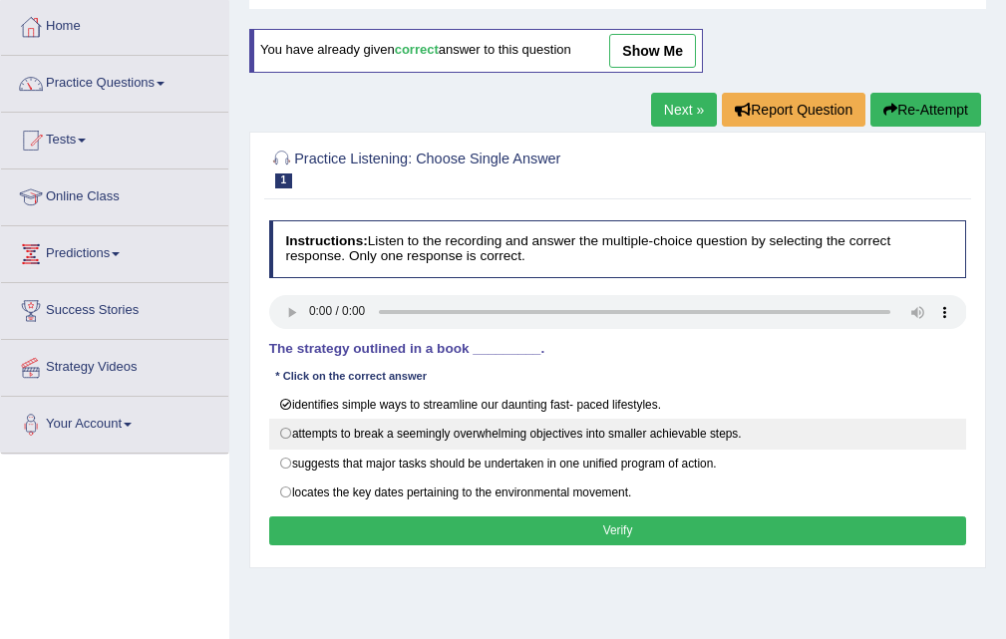
click at [385, 429] on label "attempts to break a seemingly overwhelming objectives into smaller achievable s…" at bounding box center [618, 434] width 698 height 30
radio input "true"
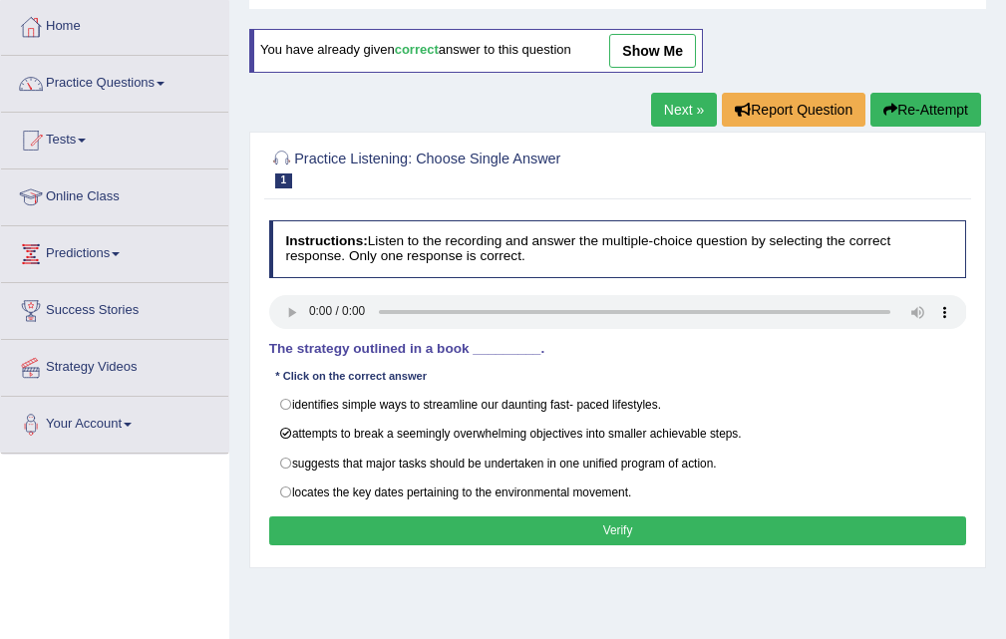
click at [656, 521] on button "Verify" at bounding box center [618, 530] width 698 height 29
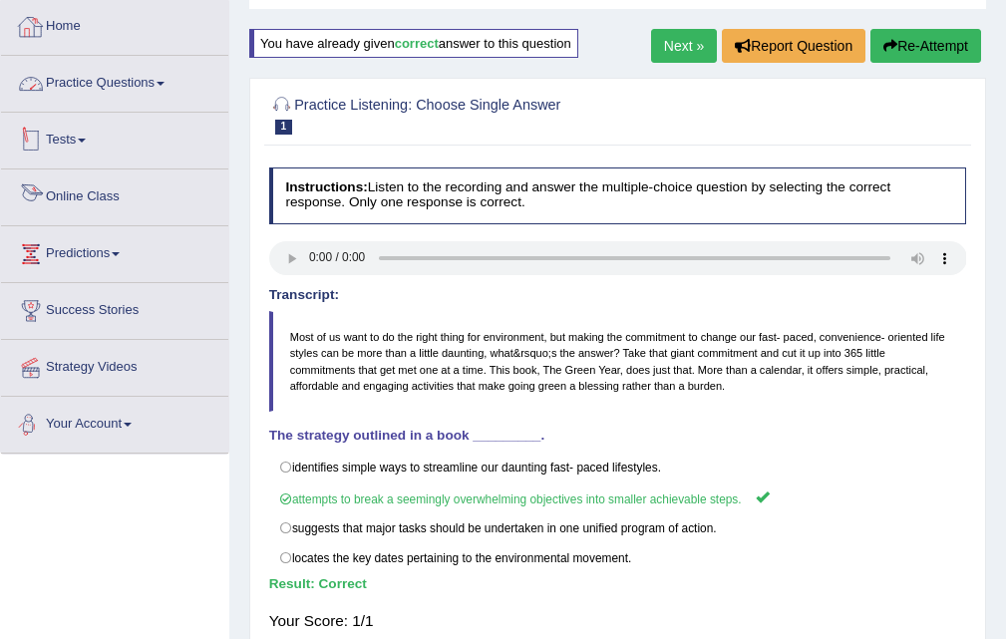
click at [158, 87] on link "Practice Questions" at bounding box center [114, 81] width 227 height 50
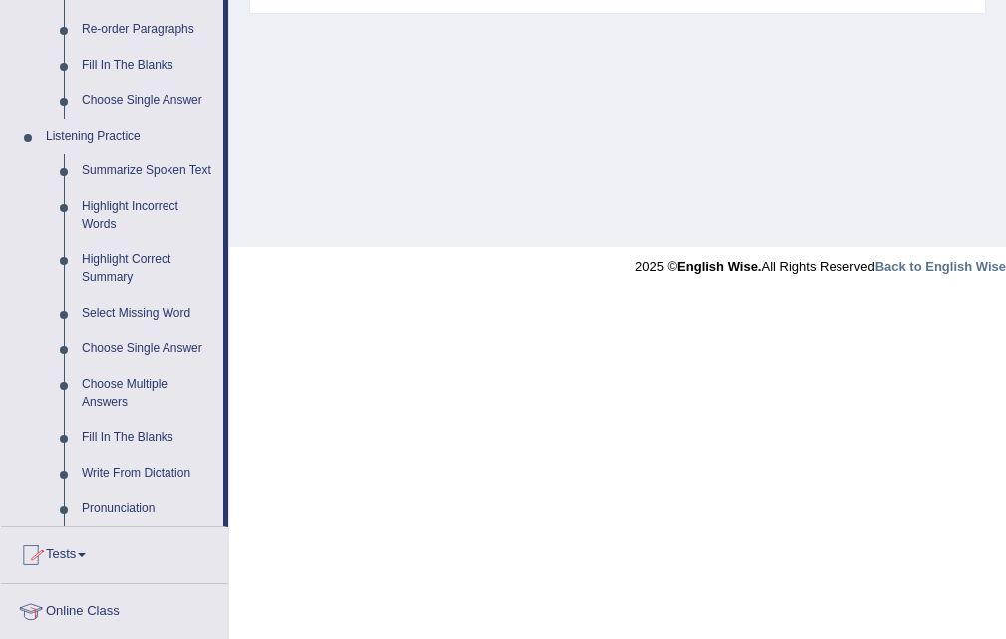
scroll to position [797, 0]
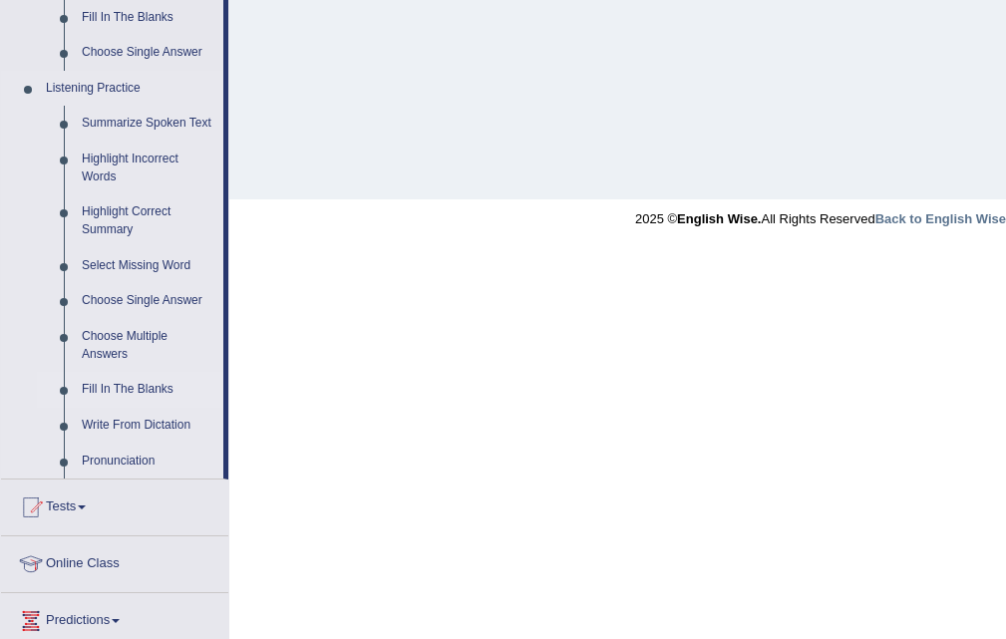
click at [115, 386] on link "Fill In The Blanks" at bounding box center [148, 390] width 150 height 36
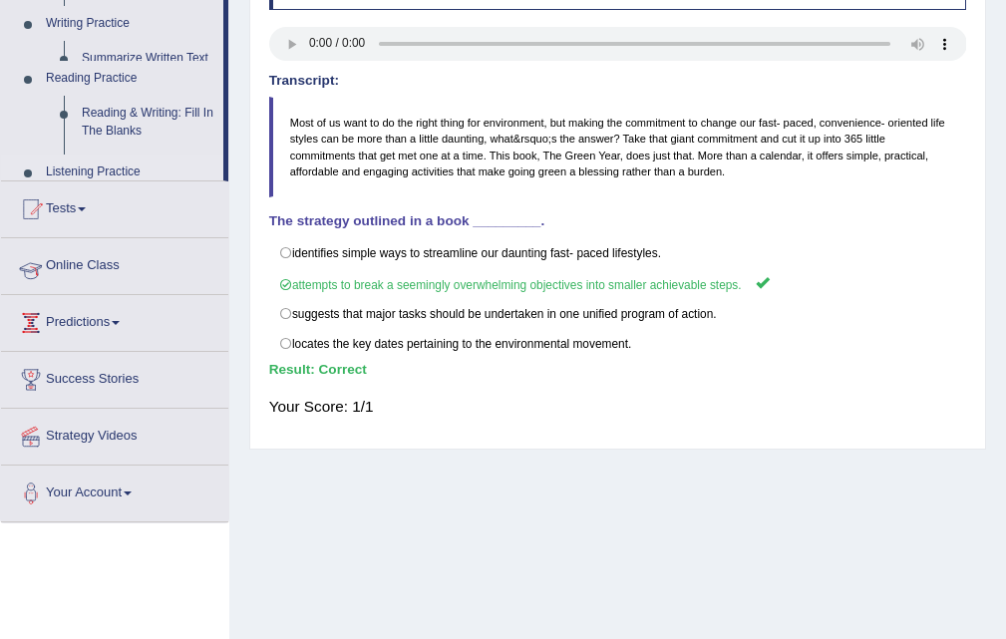
scroll to position [272, 0]
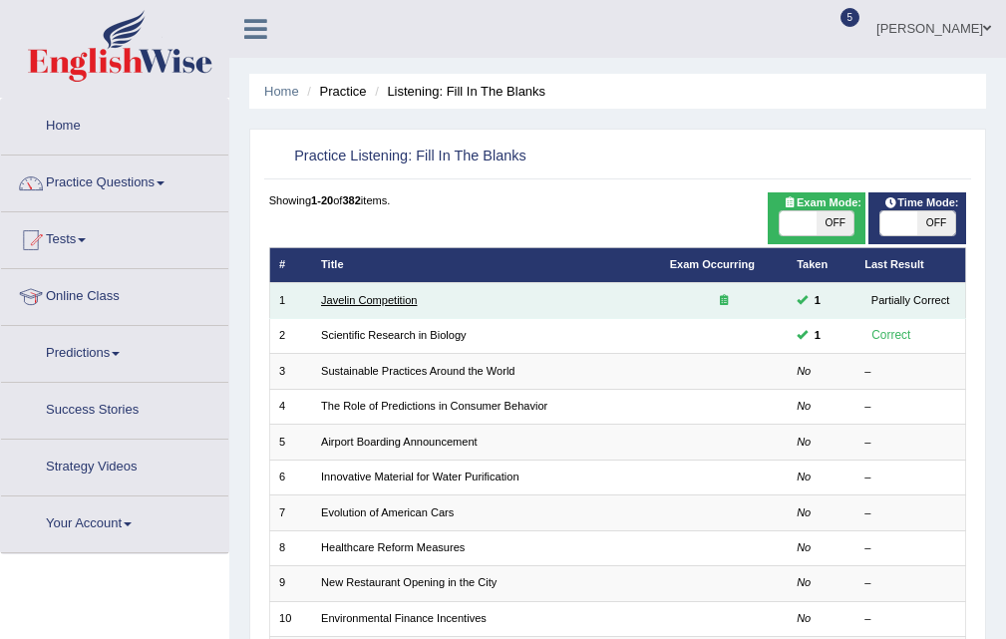
click at [398, 297] on link "Javelin Competition" at bounding box center [369, 300] width 96 height 12
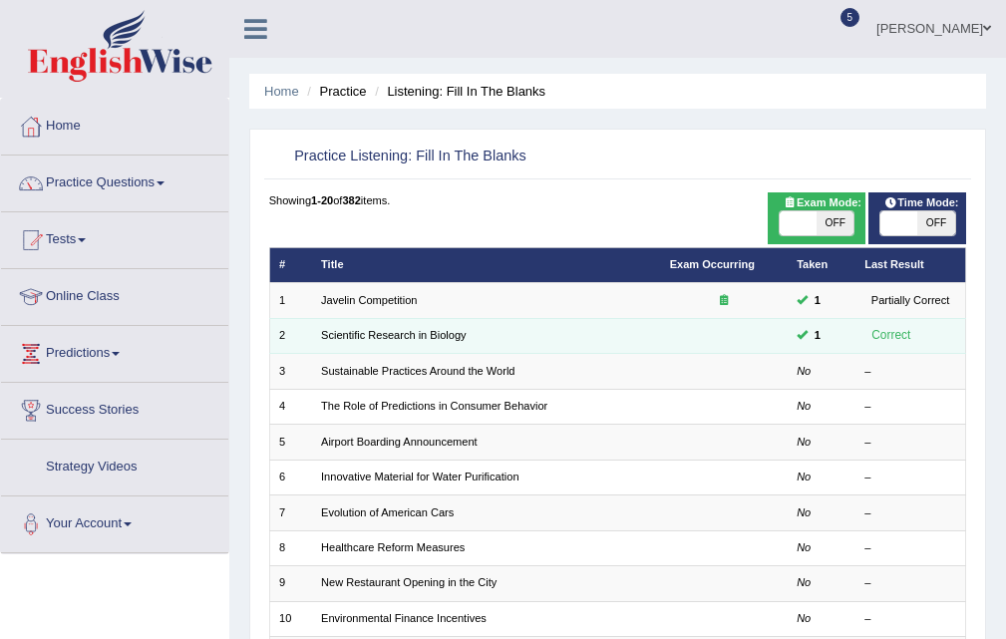
click at [388, 328] on td "Scientific Research in Biology" at bounding box center [486, 335] width 349 height 35
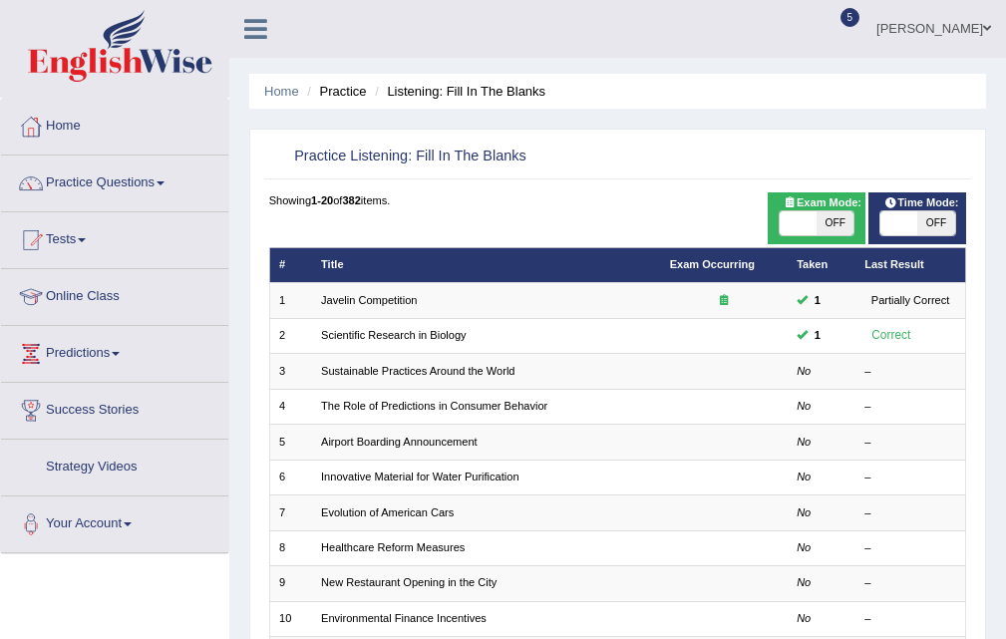
click at [385, 340] on link "Scientific Research in Biology" at bounding box center [394, 335] width 146 height 12
click at [382, 338] on link "Scientific Research in Biology" at bounding box center [394, 335] width 146 height 12
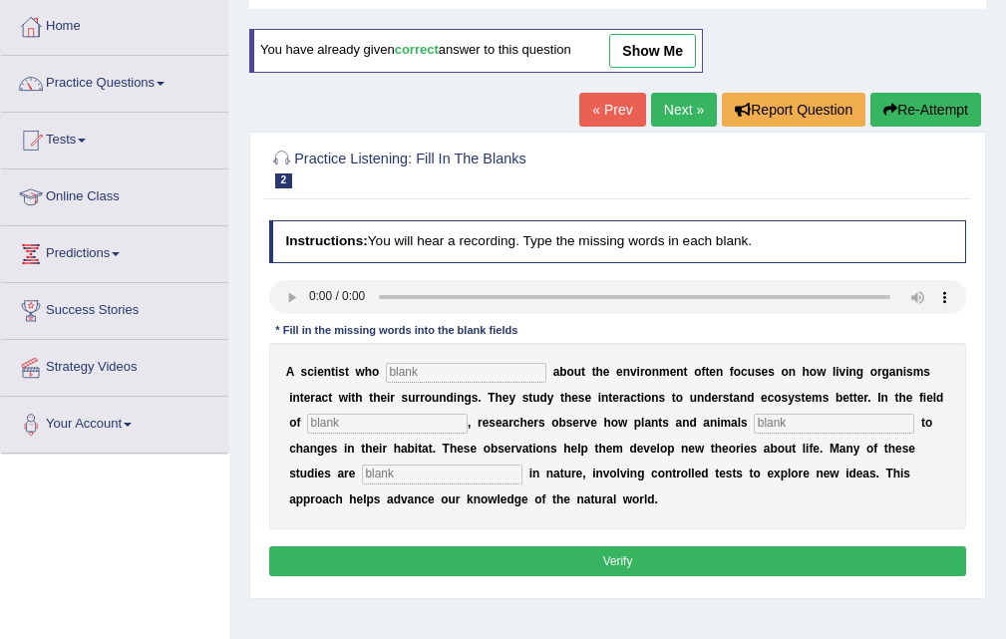
click at [427, 376] on input "text" at bounding box center [466, 373] width 160 height 20
type input "cares"
click at [444, 427] on input "text" at bounding box center [387, 424] width 160 height 20
type input "biology"
click at [784, 428] on input "text" at bounding box center [833, 424] width 160 height 20
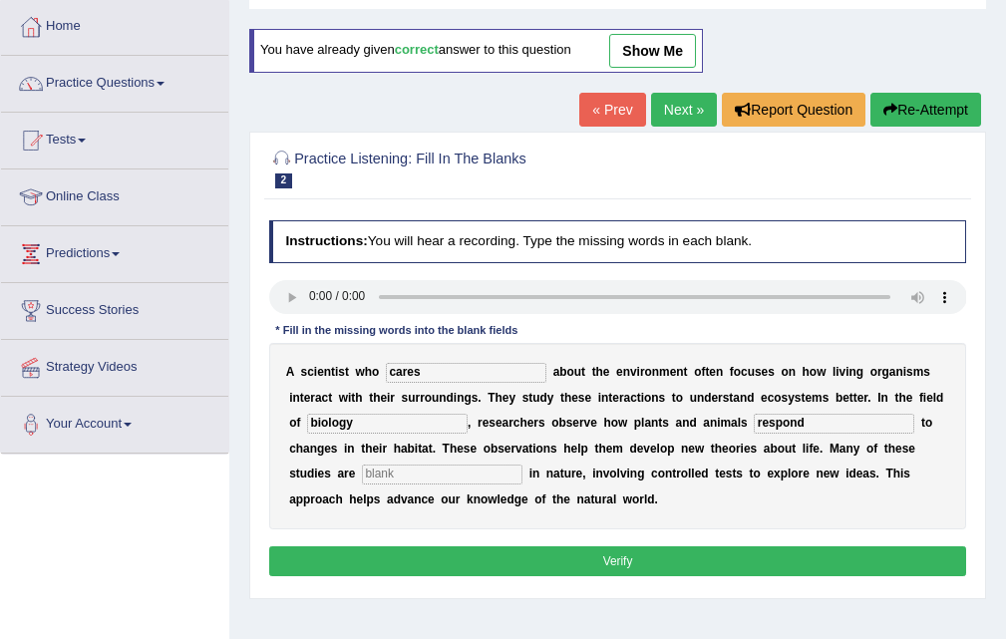
type input "respond"
click at [500, 467] on input "text" at bounding box center [442, 474] width 160 height 20
click at [417, 469] on input "experimetal" at bounding box center [442, 474] width 160 height 20
type input "experimental"
click at [541, 553] on button "Verify" at bounding box center [618, 560] width 698 height 29
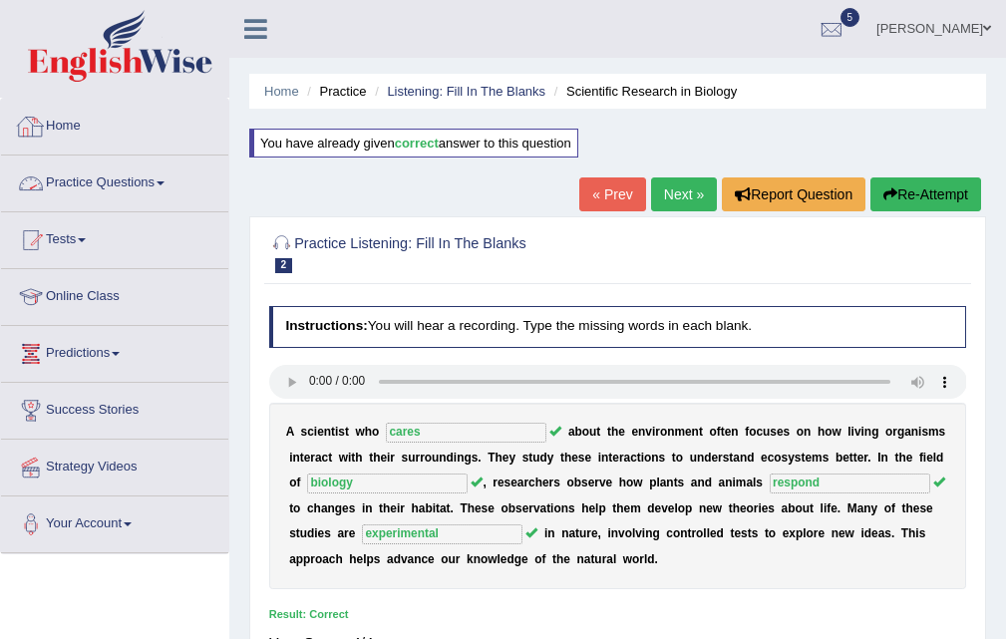
click at [134, 175] on link "Practice Questions" at bounding box center [114, 180] width 227 height 50
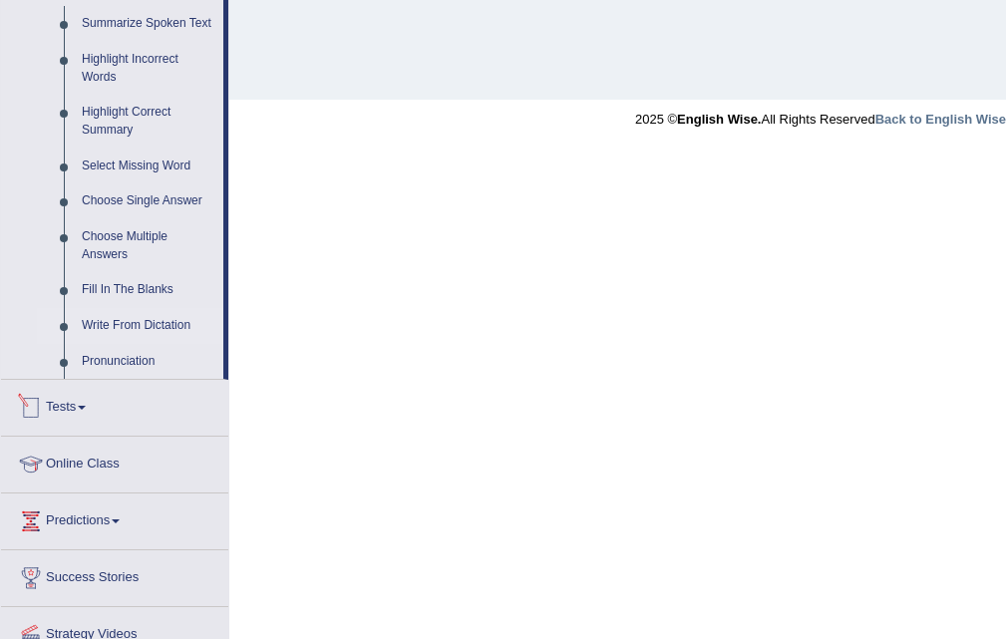
click at [142, 319] on link "Write From Dictation" at bounding box center [148, 326] width 150 height 36
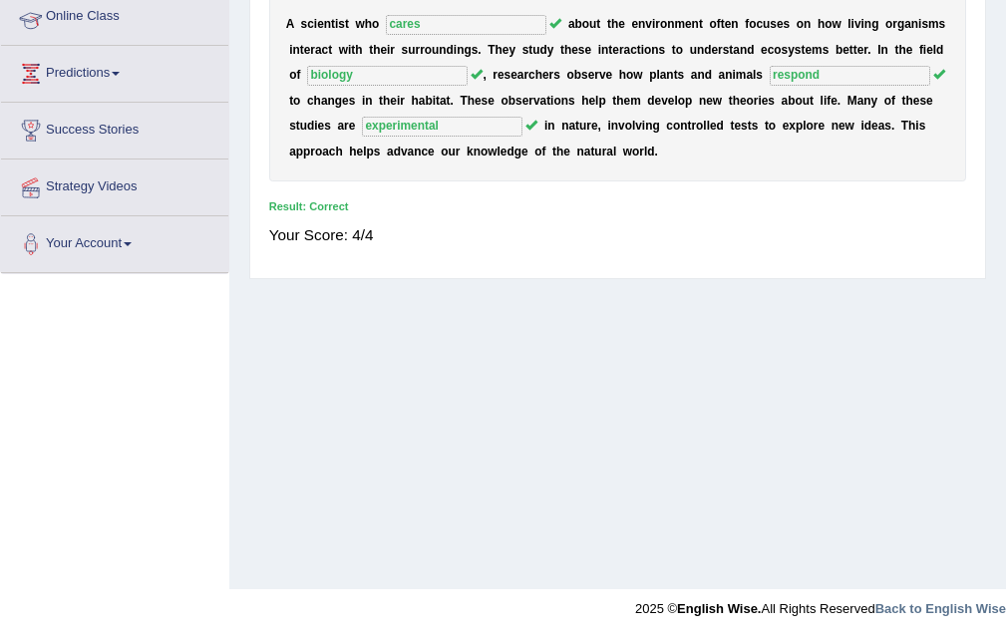
scroll to position [285, 0]
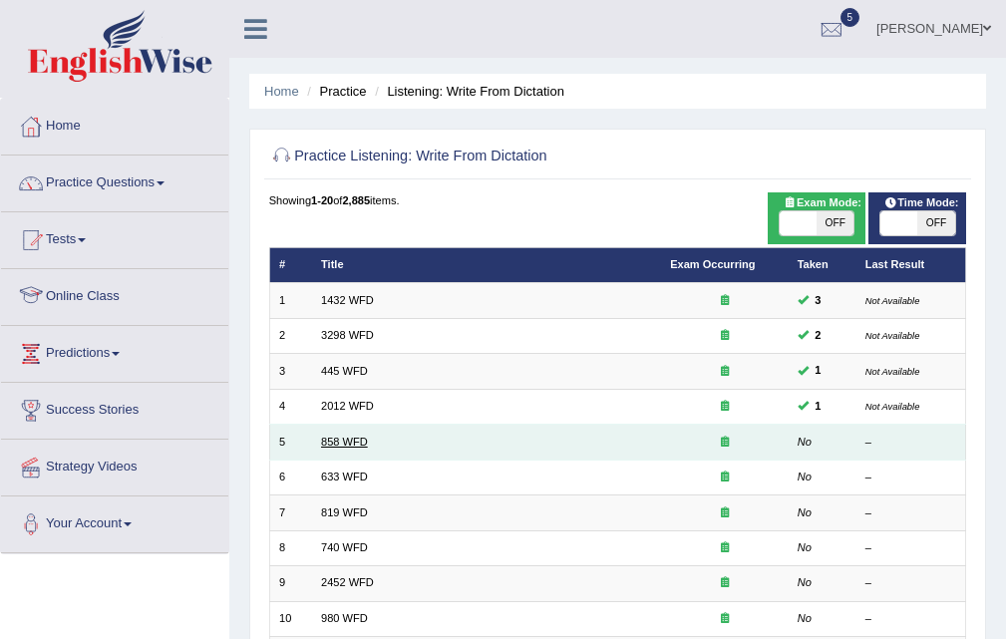
click at [344, 437] on link "858 WFD" at bounding box center [344, 442] width 47 height 12
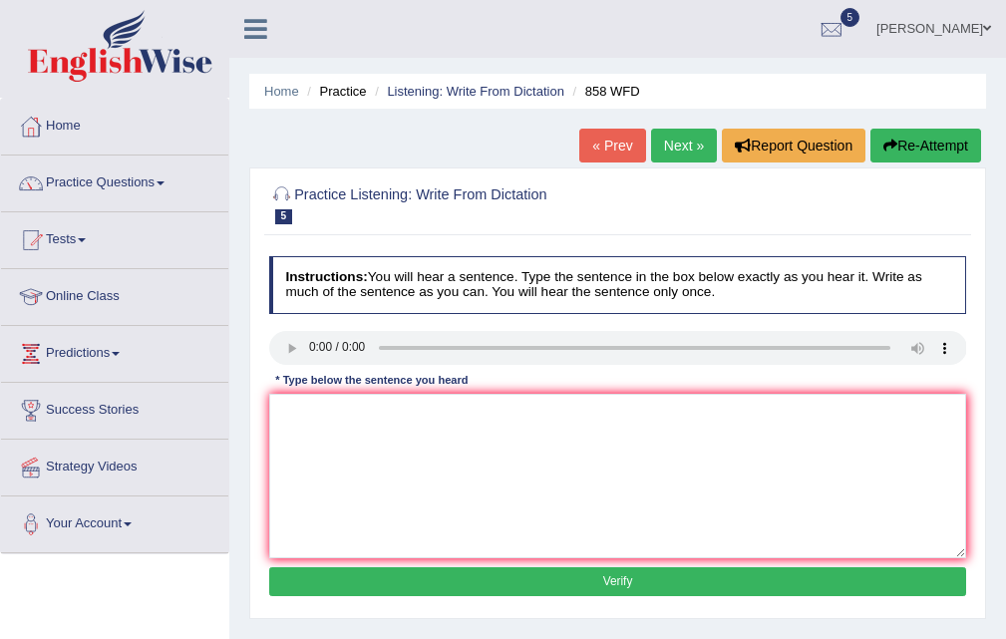
click at [673, 144] on link "Next »" at bounding box center [684, 146] width 66 height 34
click at [658, 148] on link "Next »" at bounding box center [684, 146] width 66 height 34
